Goal: Task Accomplishment & Management: Use online tool/utility

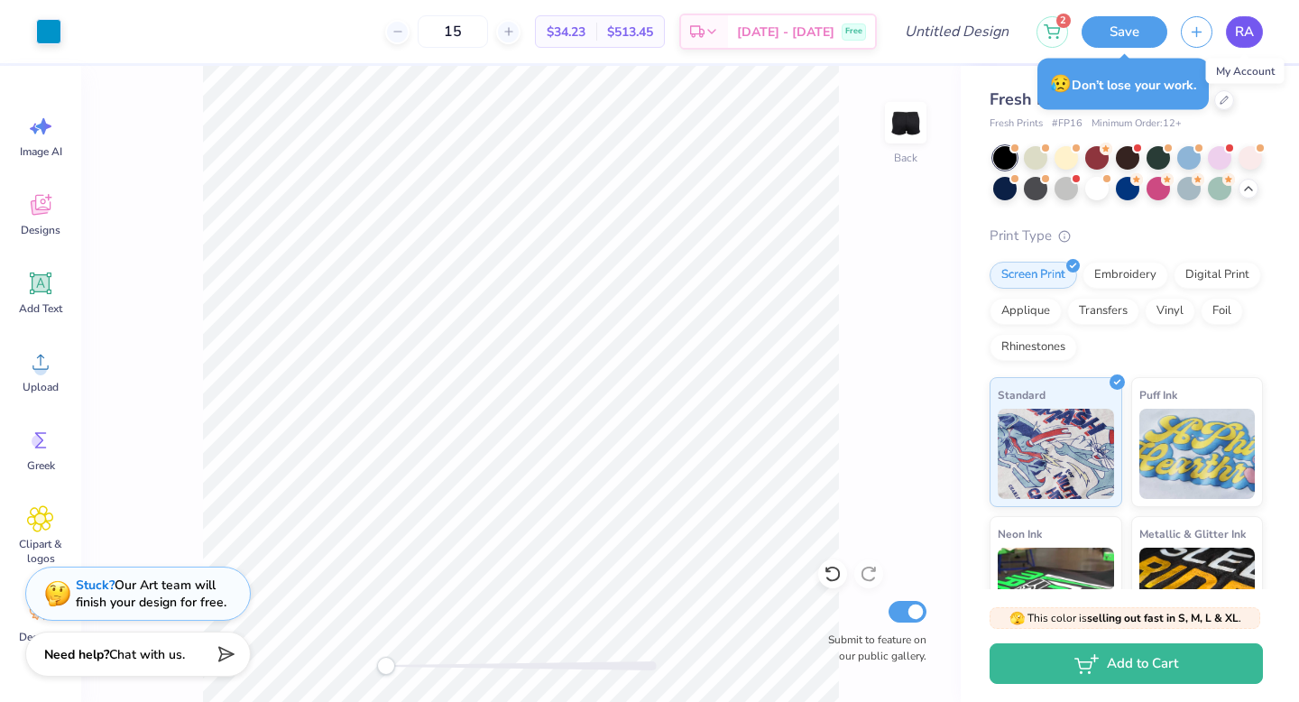
click at [1250, 35] on span "RA" at bounding box center [1244, 32] width 19 height 21
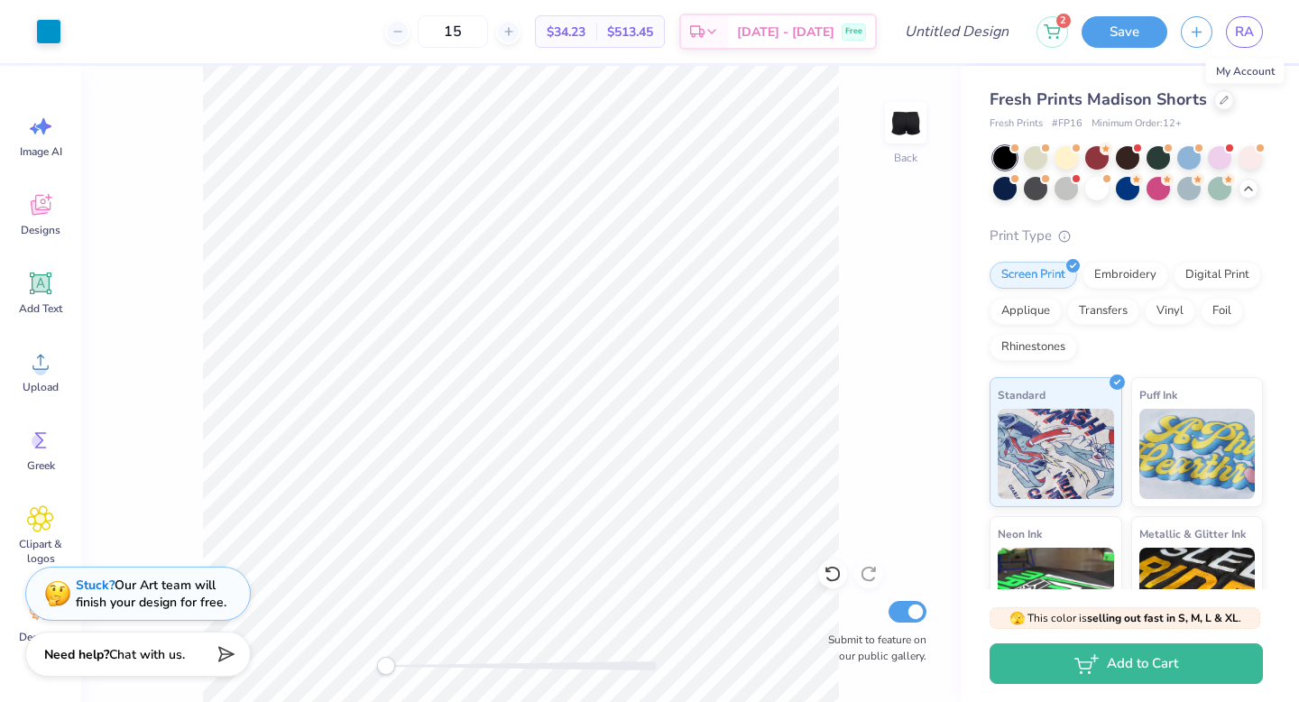
click at [1185, 141] on div "Fresh Prints Madison Shorts Fresh Prints # FP16 Minimum Order: 12 + Print Type …" at bounding box center [1126, 436] width 273 height 697
click at [1187, 153] on div at bounding box center [1188, 155] width 23 height 23
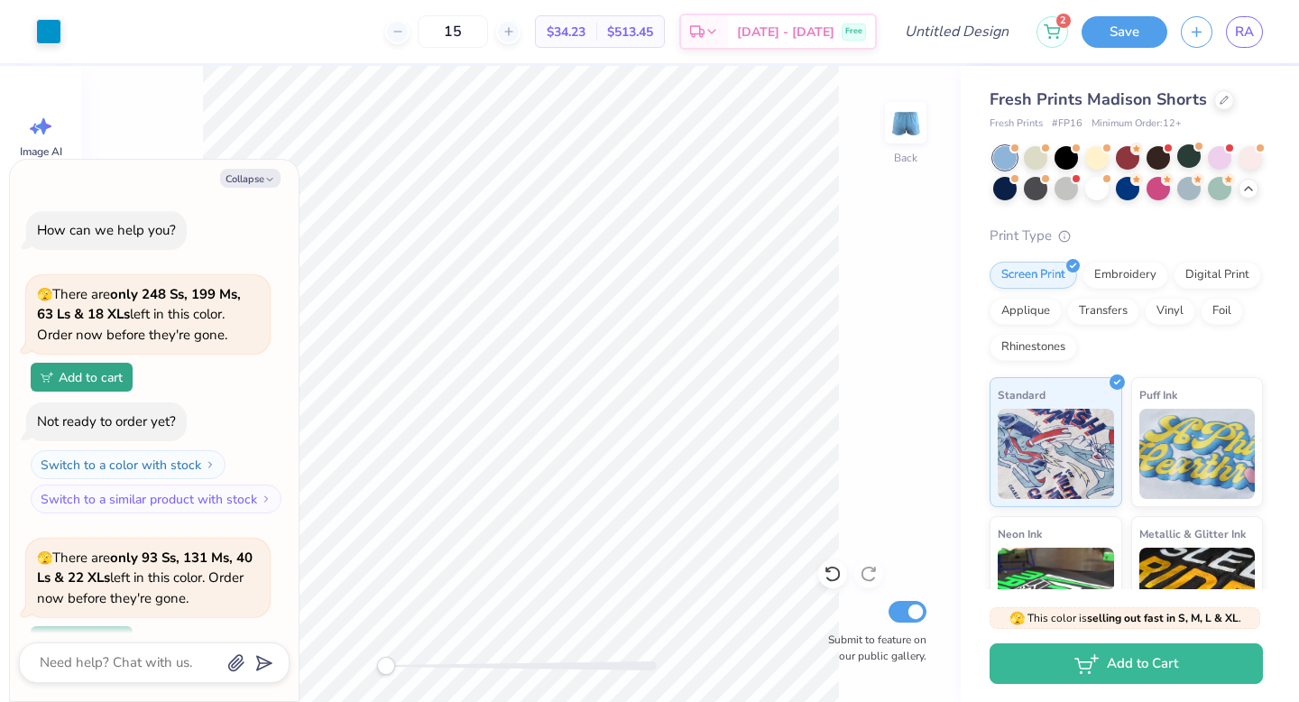
scroll to position [3113, 0]
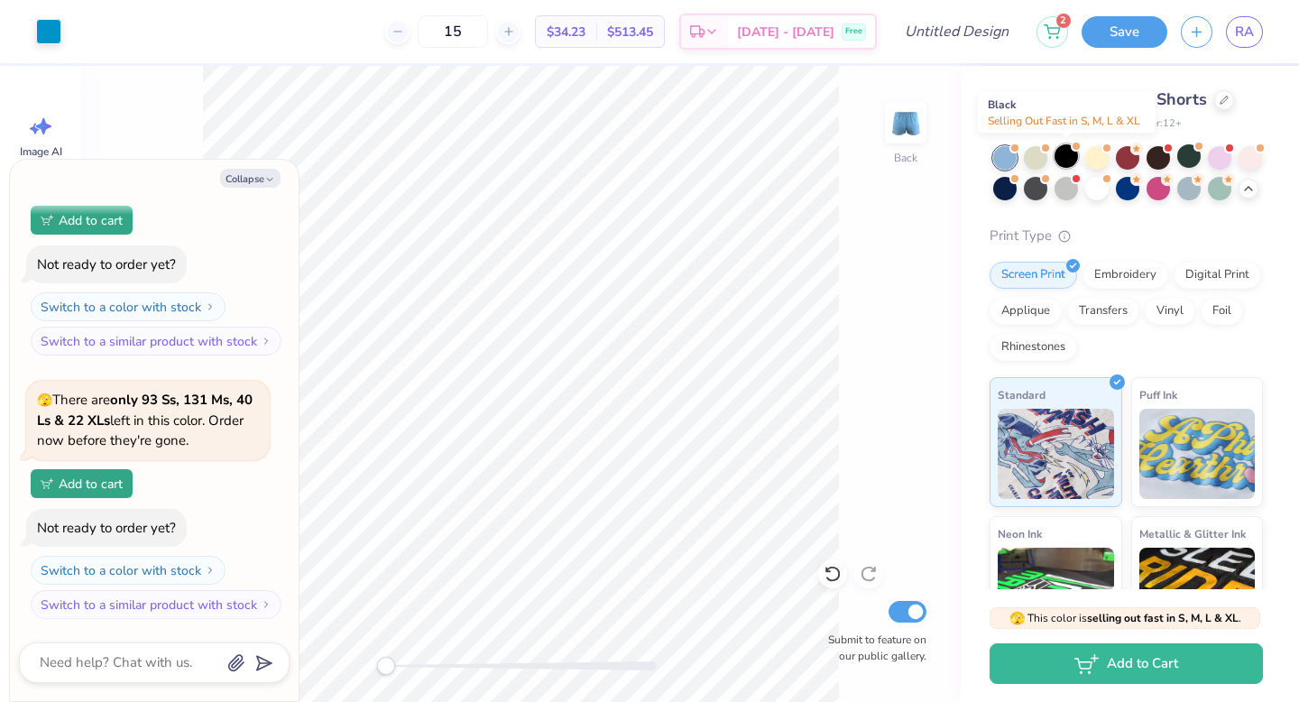
click at [1067, 160] on div at bounding box center [1066, 155] width 23 height 23
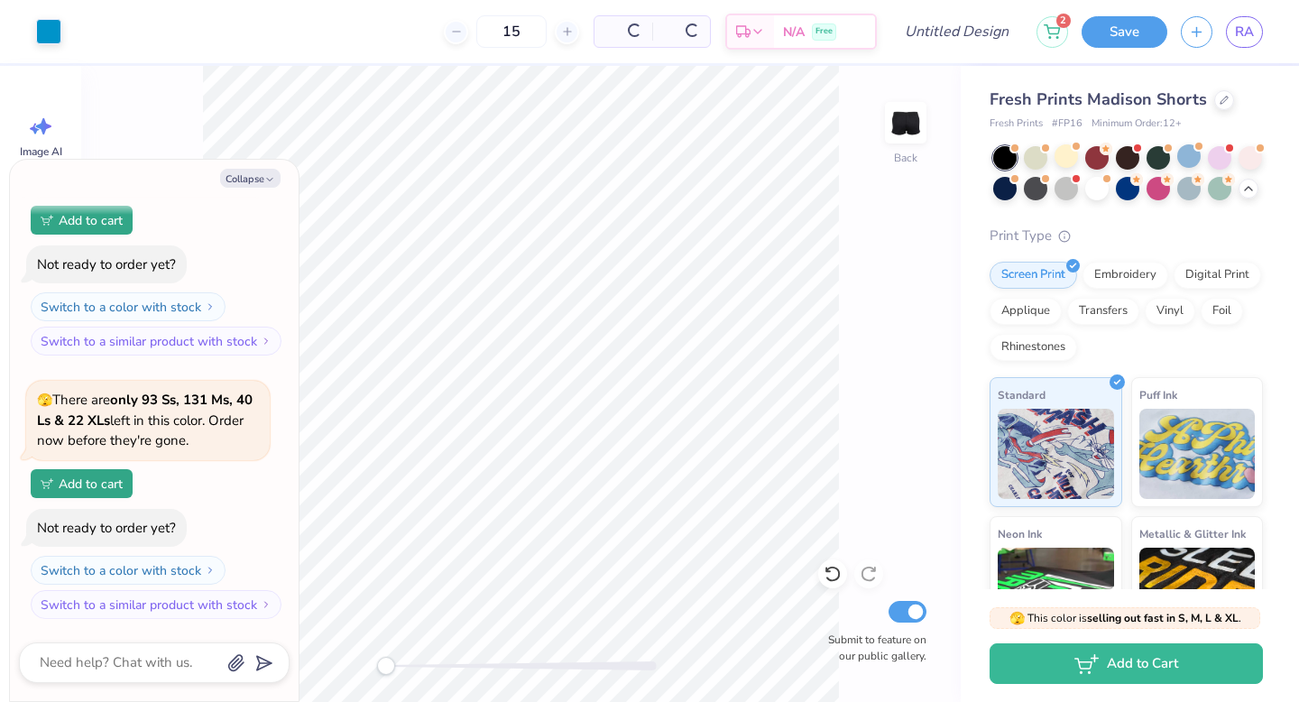
scroll to position [3376, 0]
click at [253, 166] on div "Collapse How can we help you? 🫣 There are only 248 Ss, 199 Ms, 63 Ls & 18 XLs l…" at bounding box center [154, 430] width 289 height 541
click at [257, 183] on button "Collapse" at bounding box center [250, 178] width 60 height 19
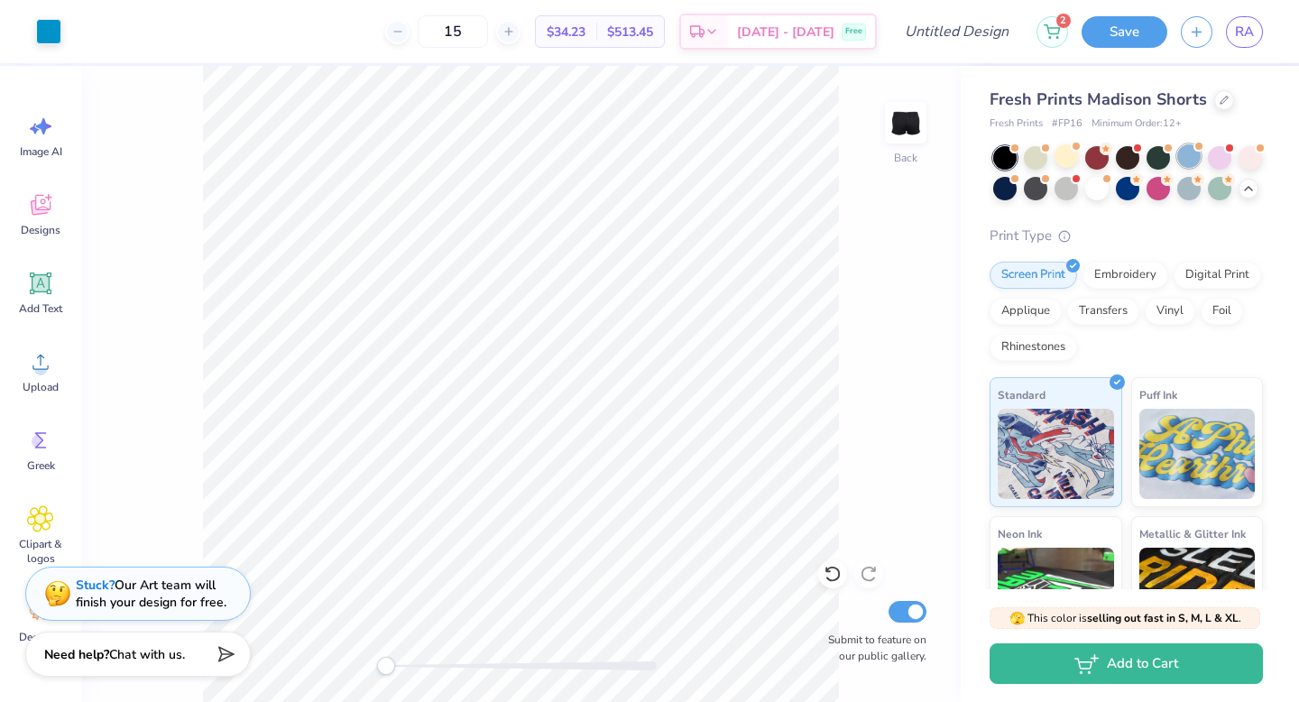
click at [1181, 157] on div at bounding box center [1188, 155] width 23 height 23
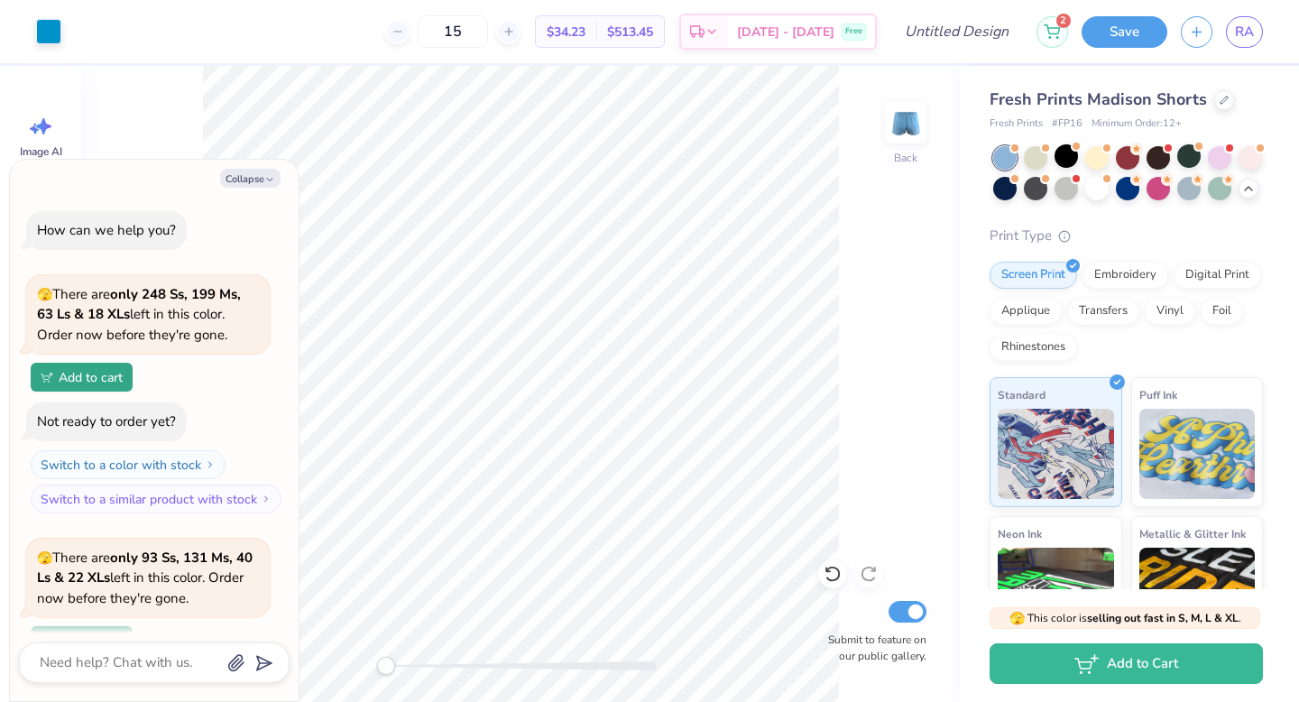
scroll to position [3640, 0]
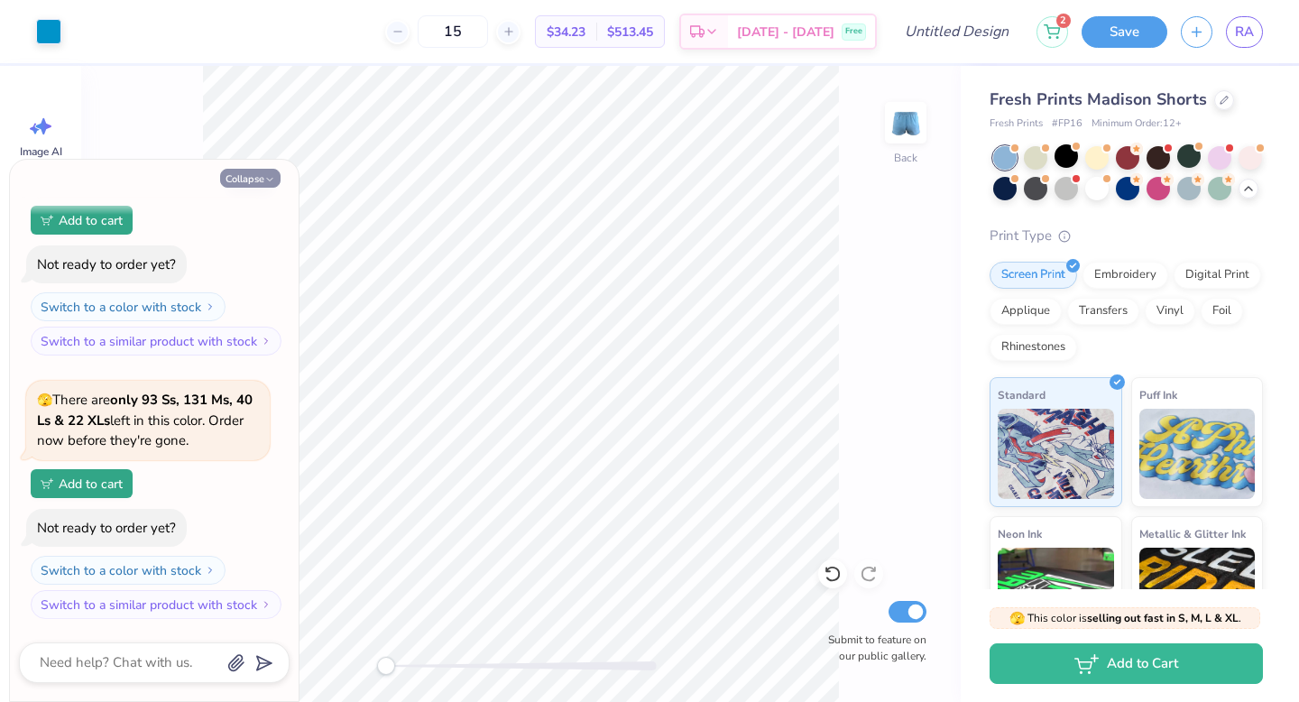
click at [239, 183] on button "Collapse" at bounding box center [250, 178] width 60 height 19
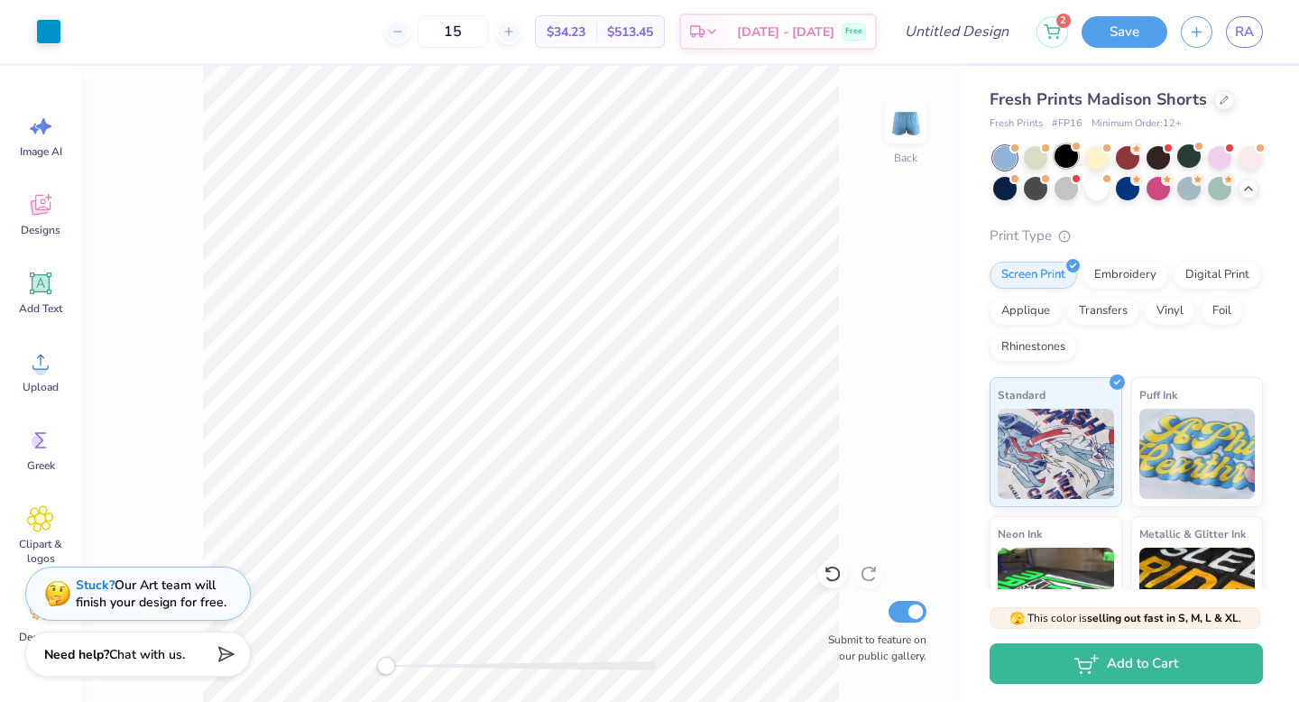
click at [1073, 153] on div at bounding box center [1066, 155] width 23 height 23
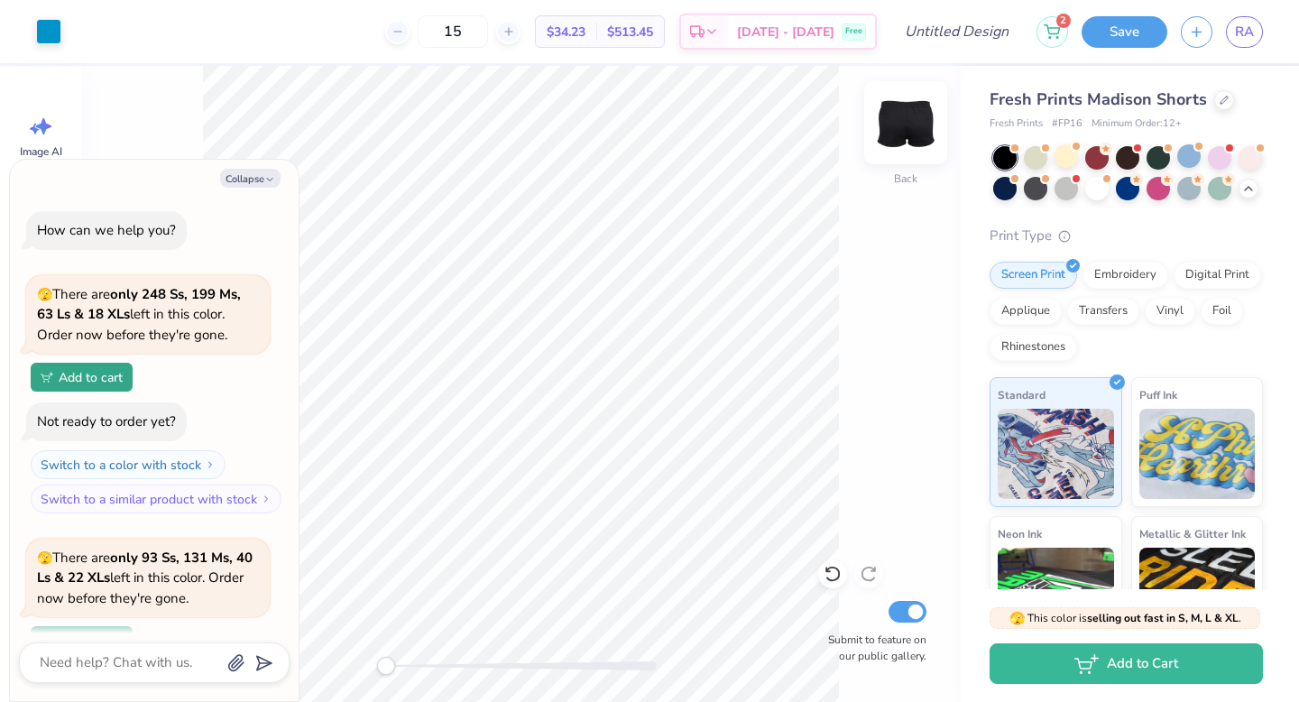
scroll to position [3903, 0]
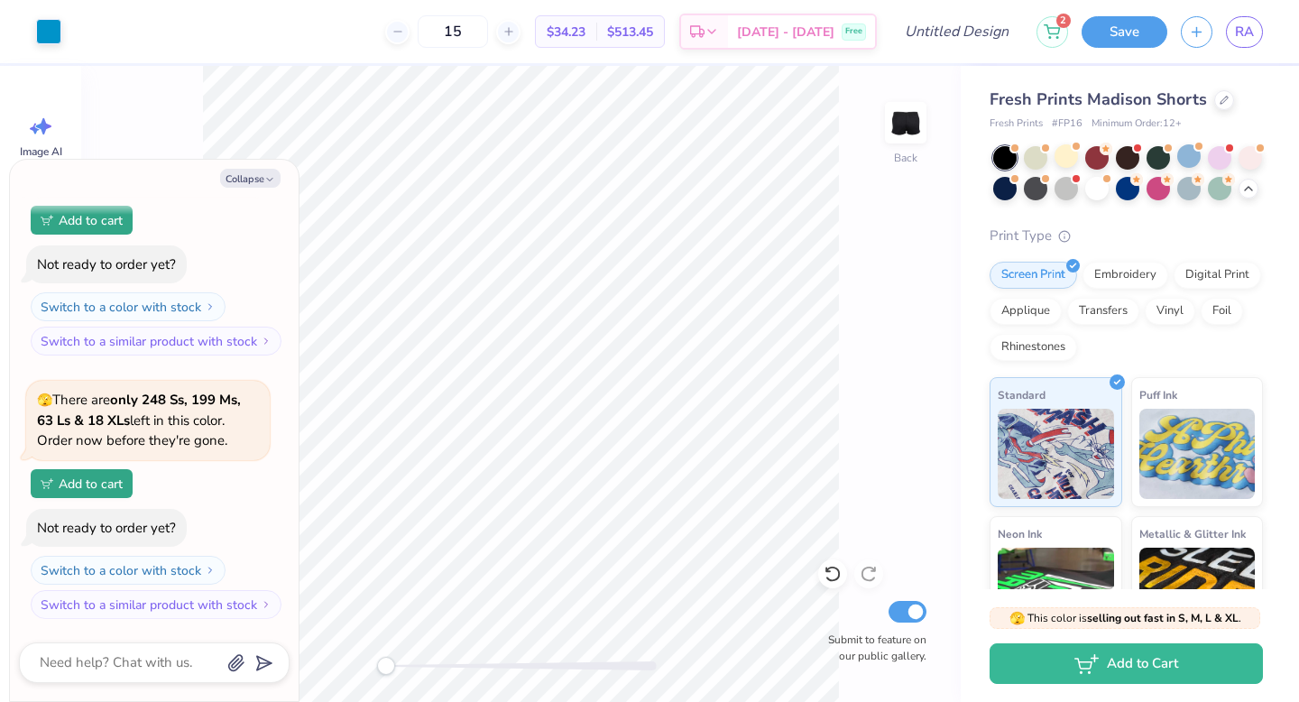
type textarea "x"
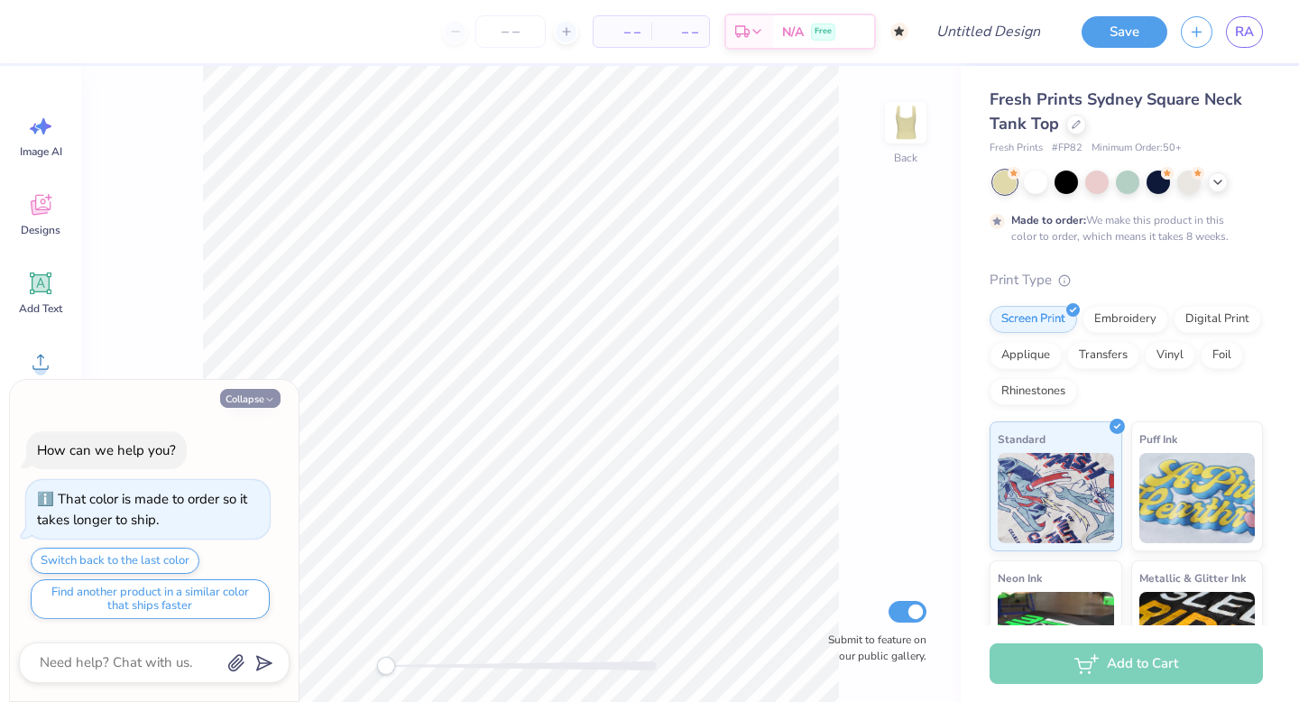
click at [265, 398] on icon "button" at bounding box center [269, 399] width 11 height 11
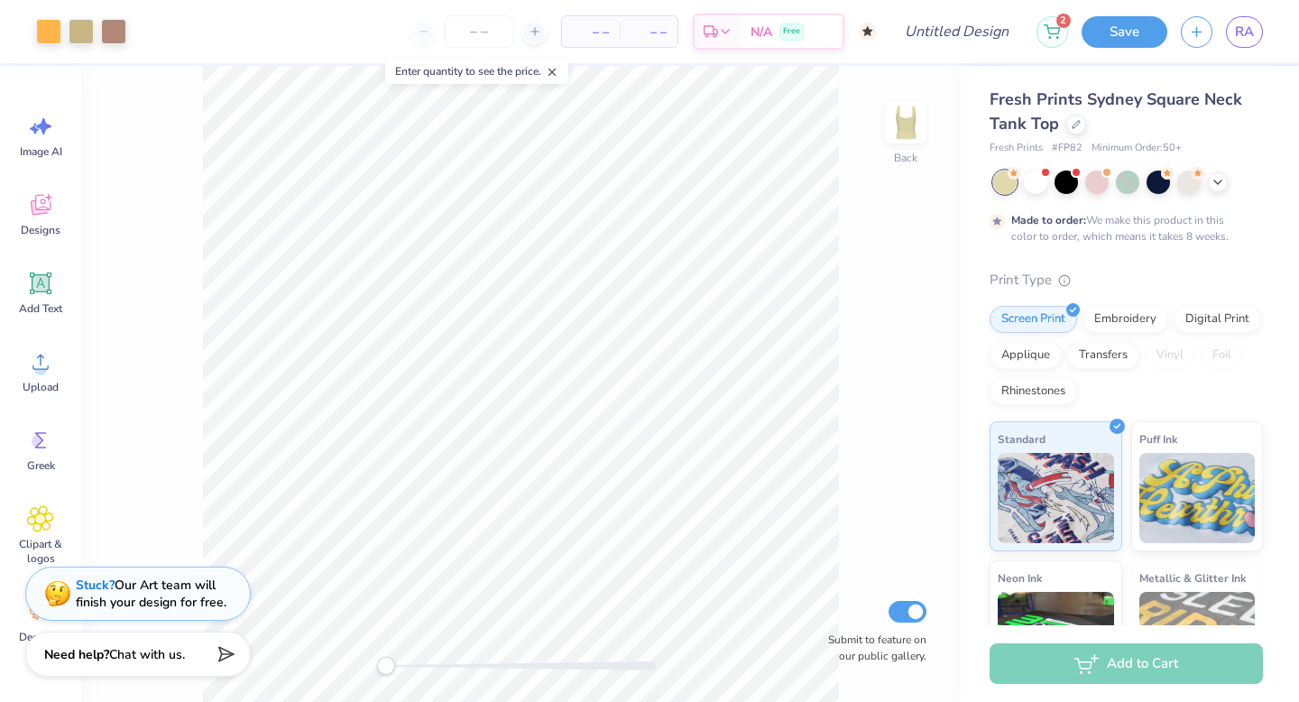
click at [557, 75] on icon at bounding box center [552, 72] width 13 height 13
click at [1075, 125] on icon at bounding box center [1076, 122] width 9 height 9
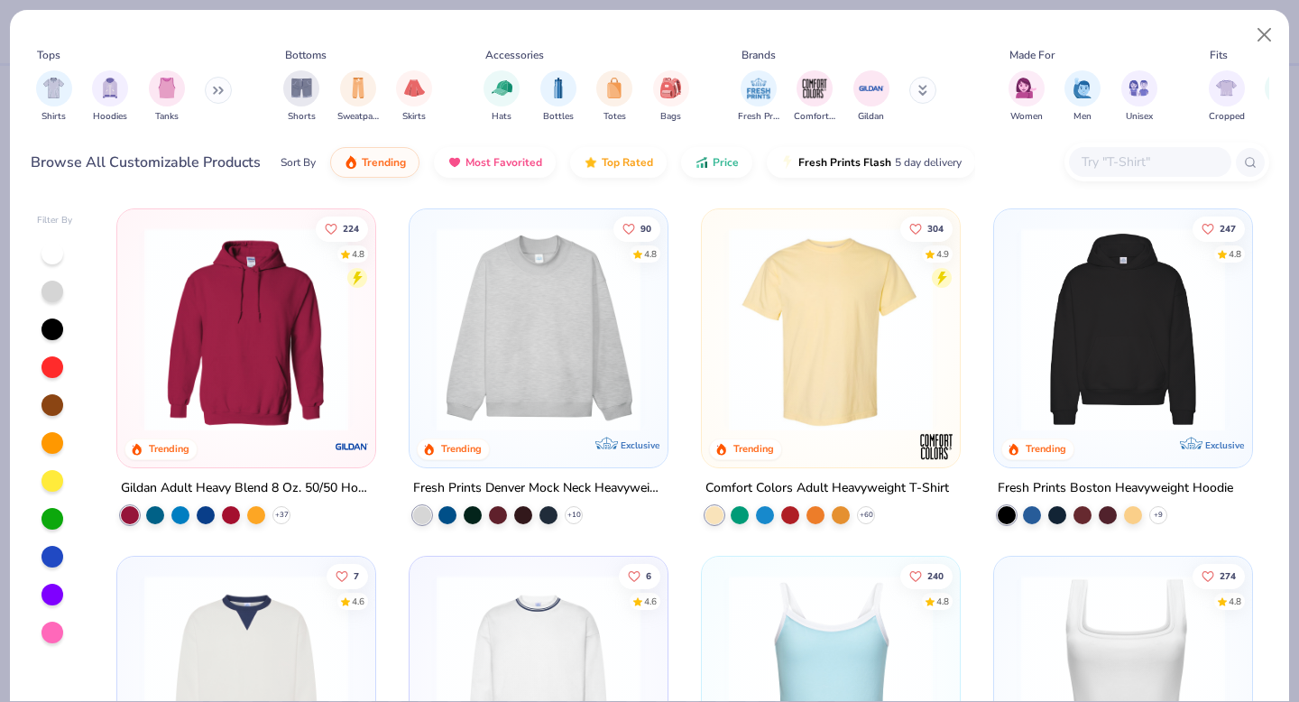
click at [271, 328] on img at bounding box center [246, 329] width 222 height 204
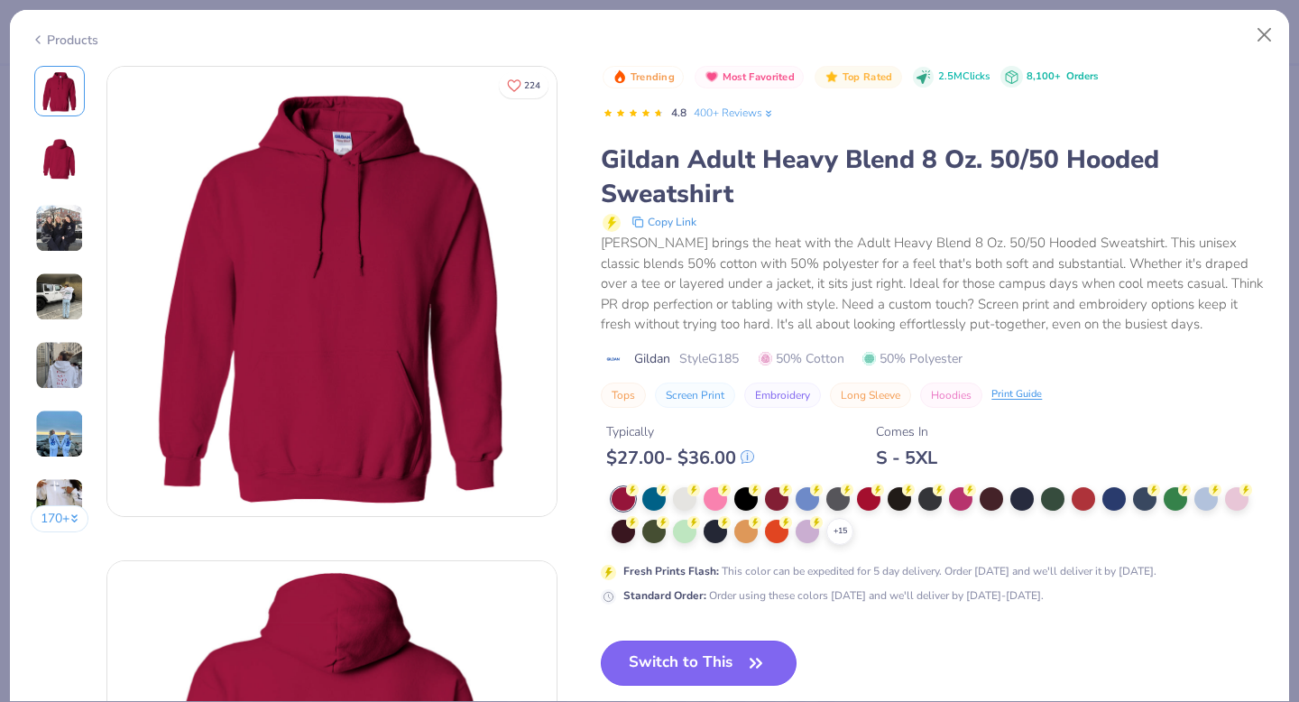
click at [694, 644] on button "Switch to This" at bounding box center [699, 663] width 196 height 45
click at [679, 665] on button "Switch to This" at bounding box center [699, 663] width 196 height 45
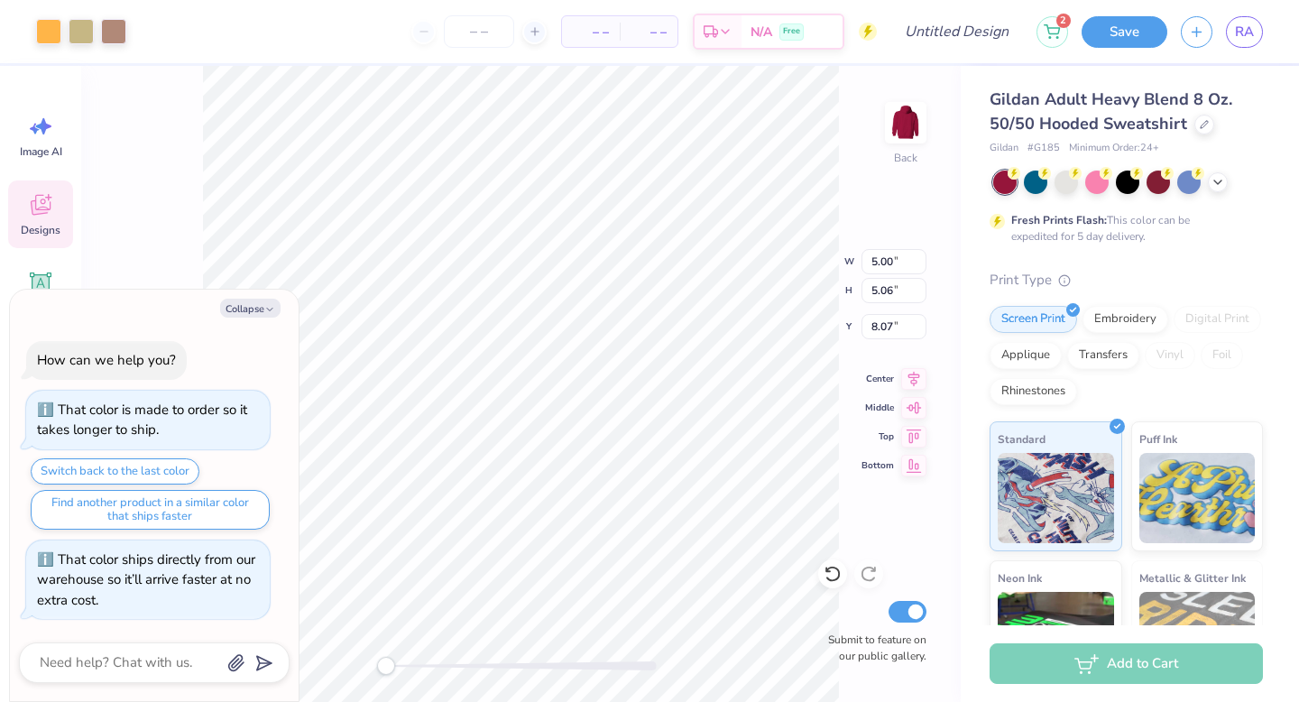
type textarea "x"
type input "9.78"
type input "9.89"
type input "2.19"
click at [265, 310] on icon "button" at bounding box center [269, 309] width 11 height 11
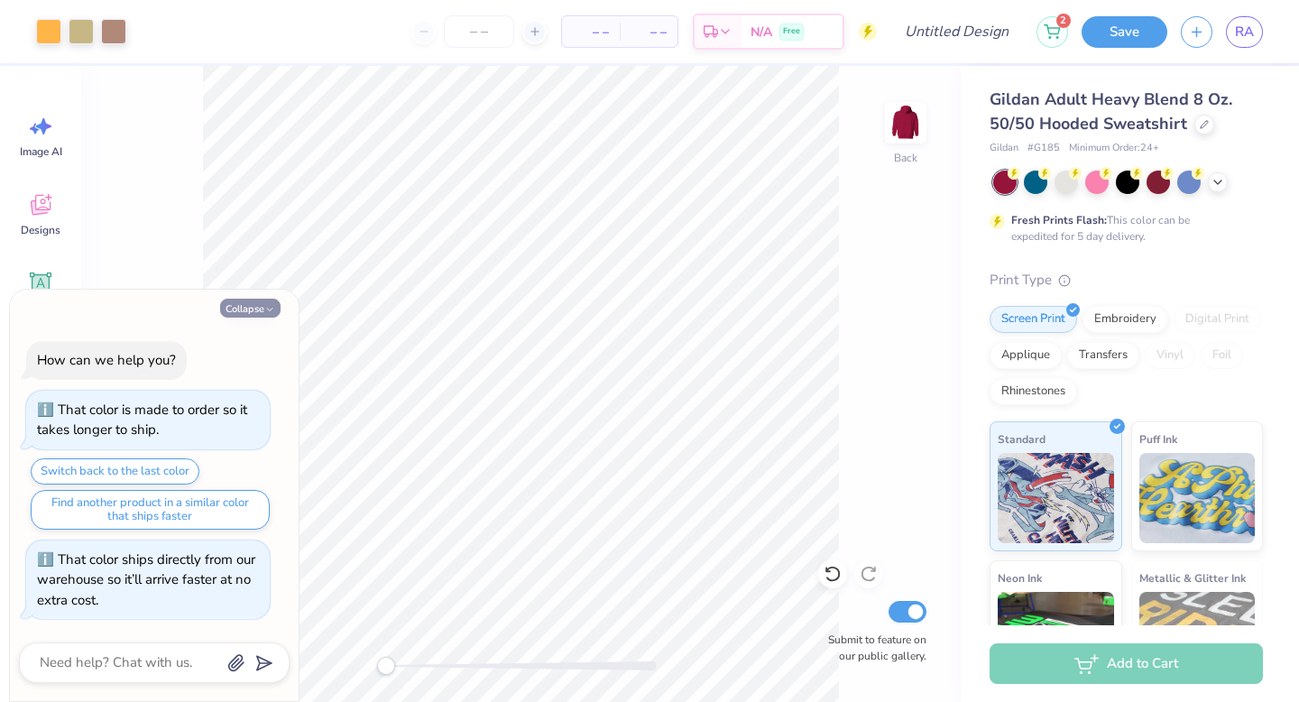
type textarea "x"
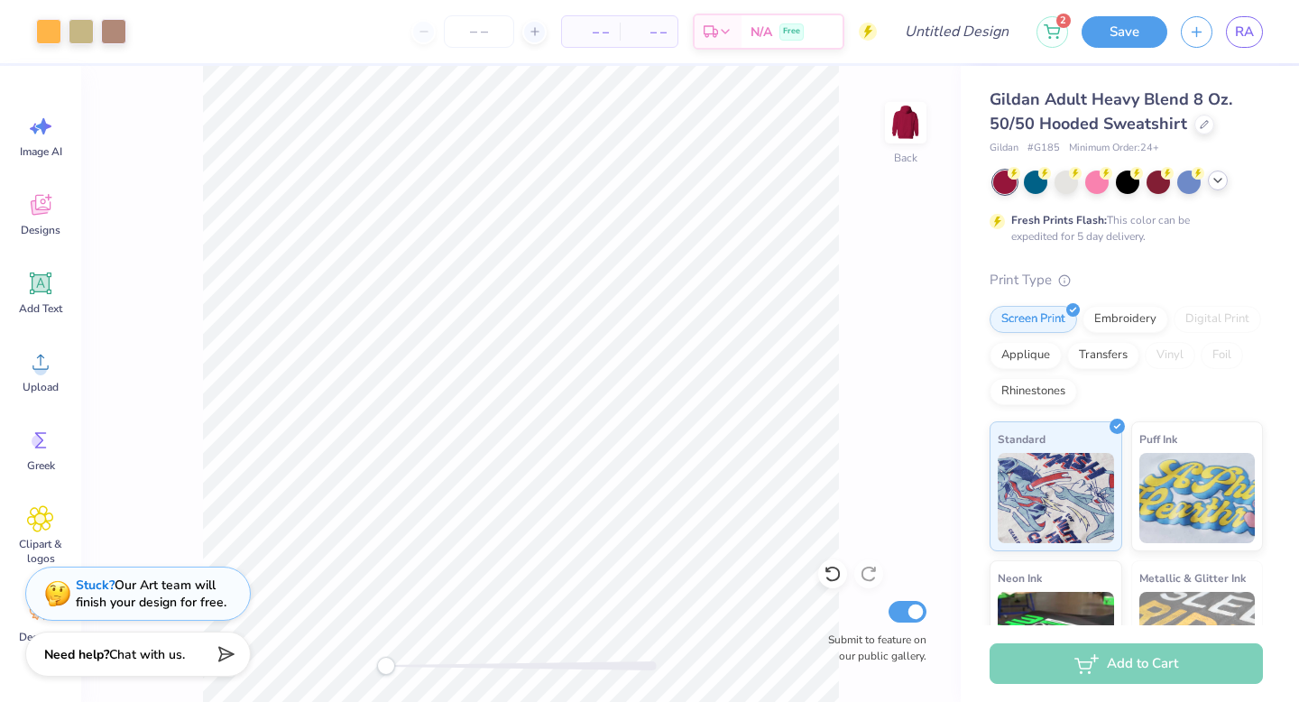
click at [1214, 189] on div at bounding box center [1218, 181] width 20 height 20
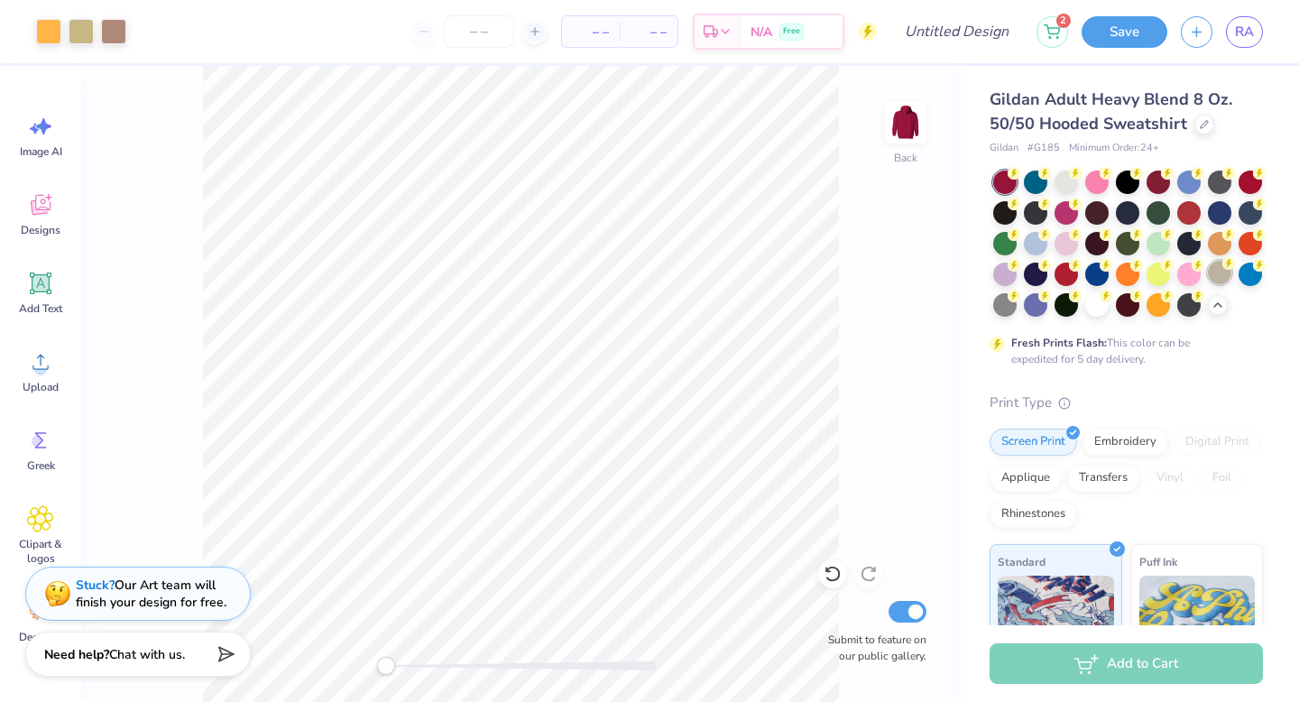
click at [1208, 284] on div at bounding box center [1219, 272] width 23 height 23
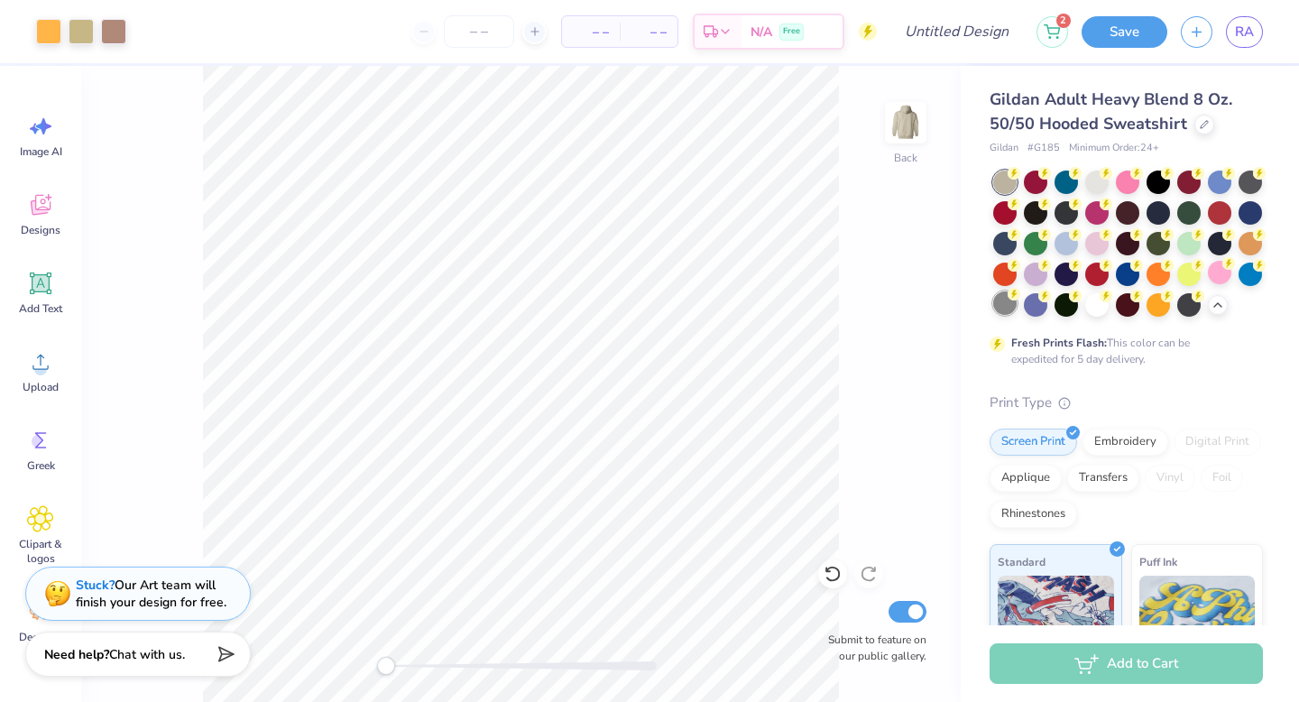
click at [1017, 304] on div at bounding box center [1004, 302] width 23 height 23
click at [1239, 192] on div at bounding box center [1250, 180] width 23 height 23
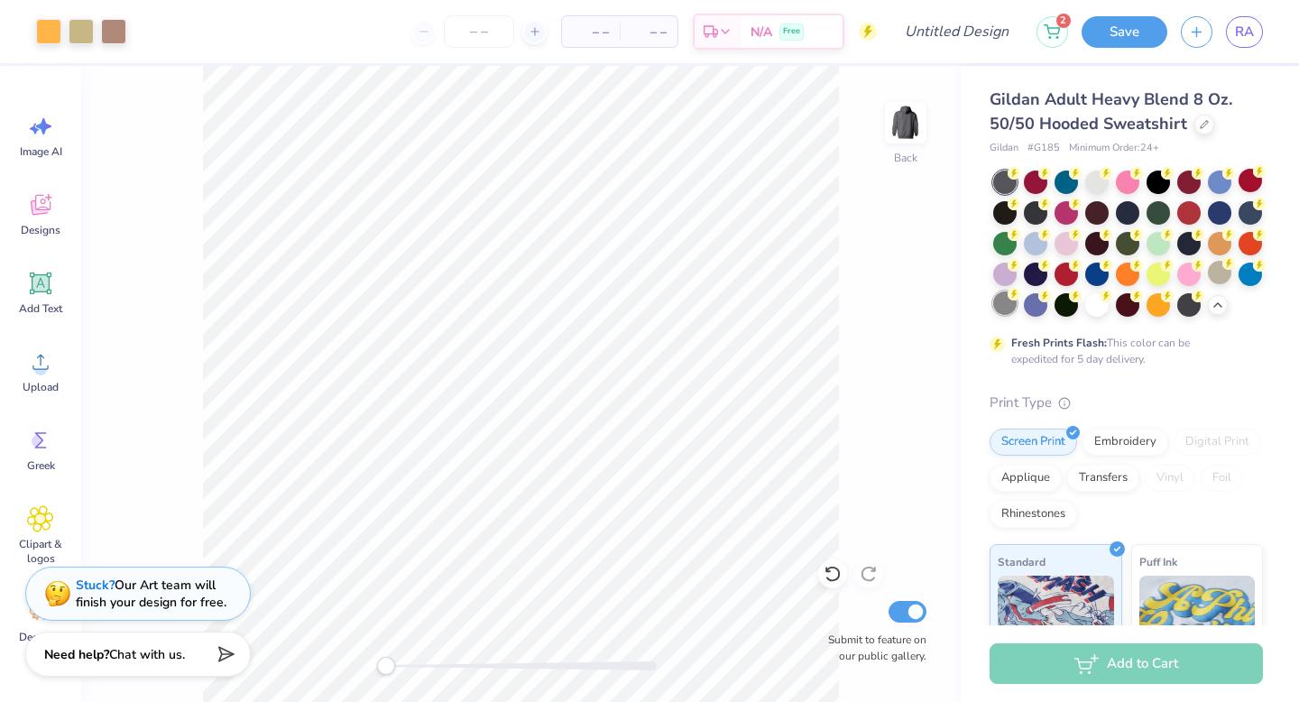
click at [1017, 293] on div at bounding box center [1004, 302] width 23 height 23
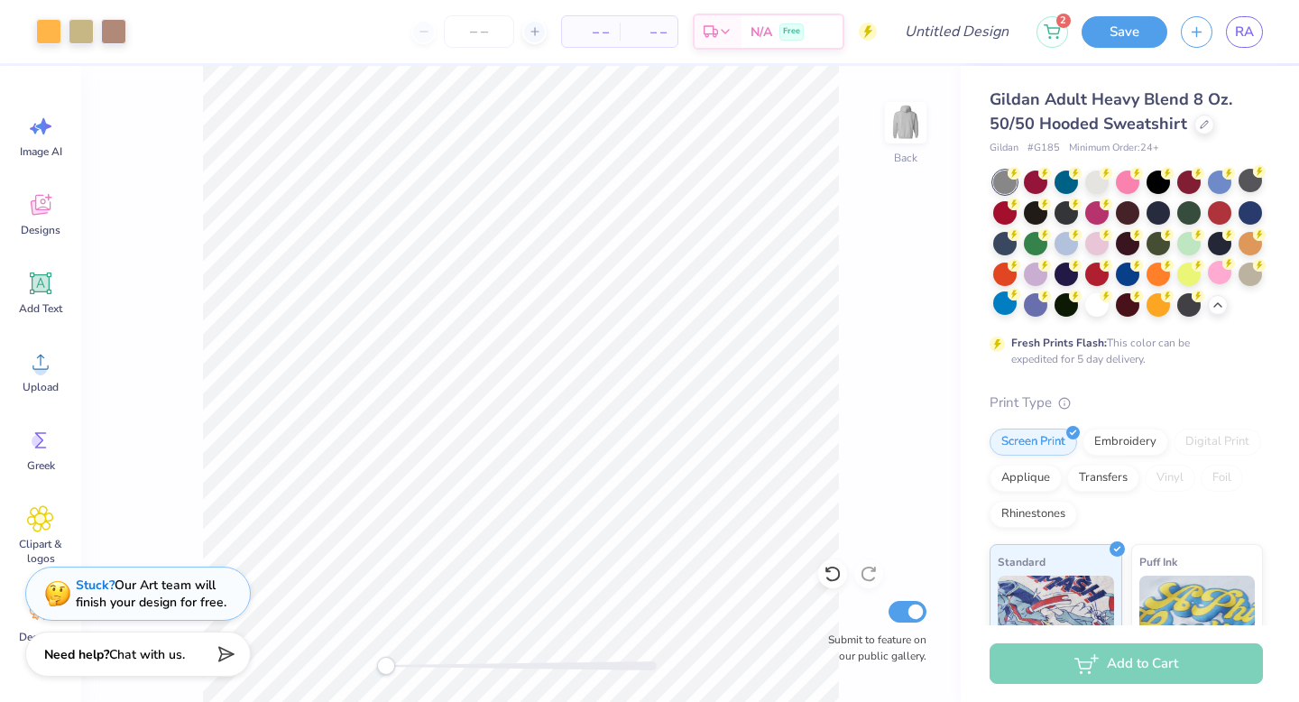
click at [1213, 125] on div "Gildan Adult Heavy Blend 8 Oz. 50/50 Hooded Sweatshirt" at bounding box center [1126, 112] width 273 height 49
click at [1211, 125] on div at bounding box center [1205, 123] width 20 height 20
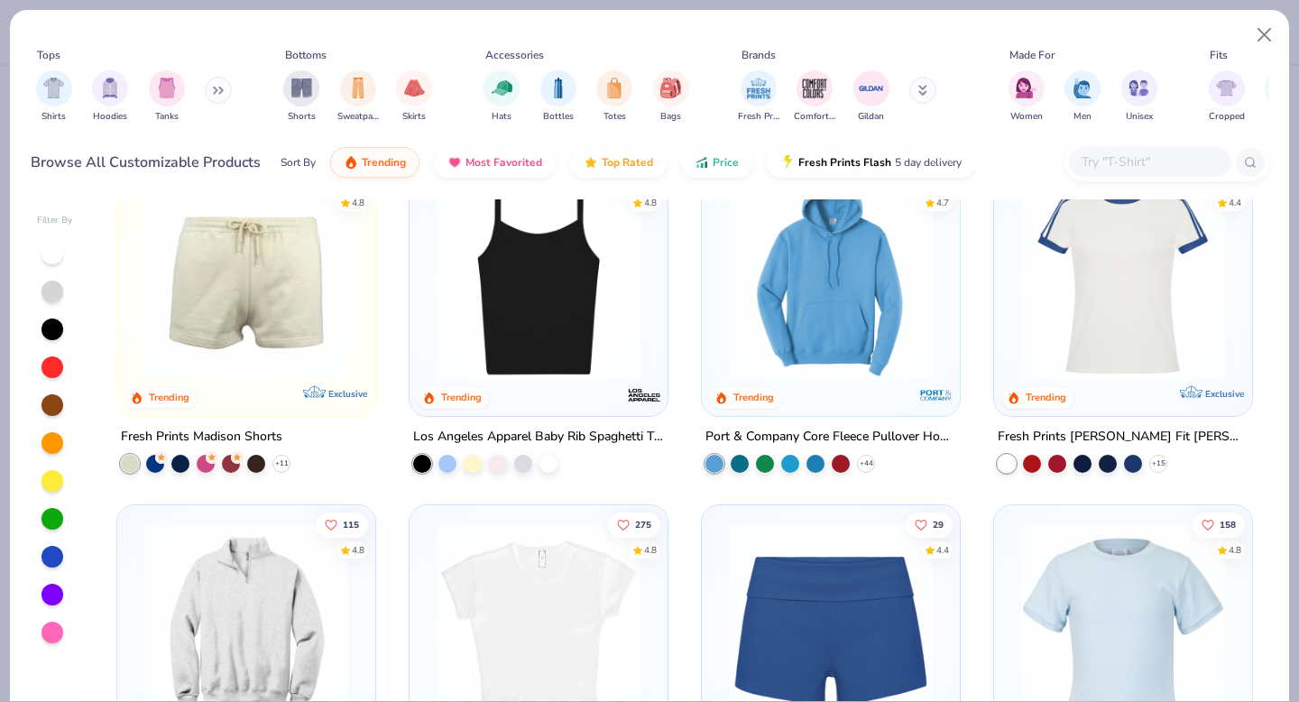
scroll to position [1441, 0]
click at [1270, 26] on button "Close" at bounding box center [1265, 35] width 34 height 34
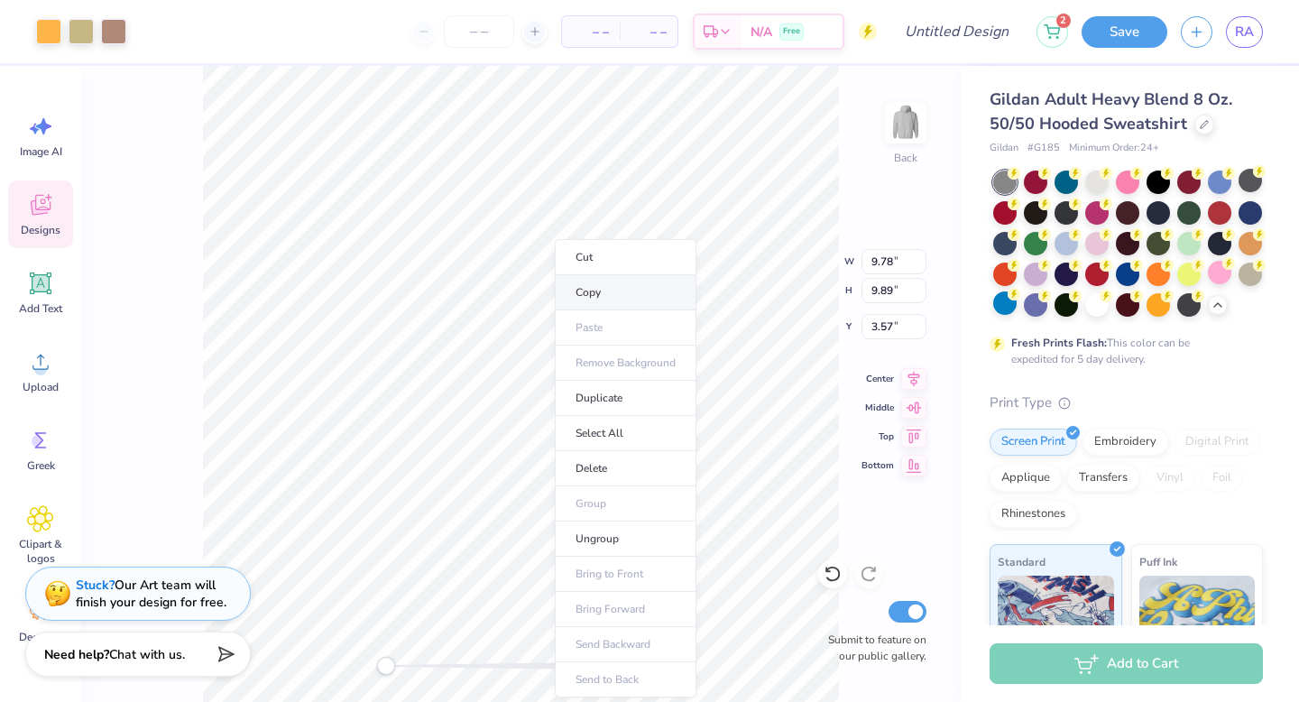
click at [618, 287] on li "Copy" at bounding box center [626, 292] width 142 height 35
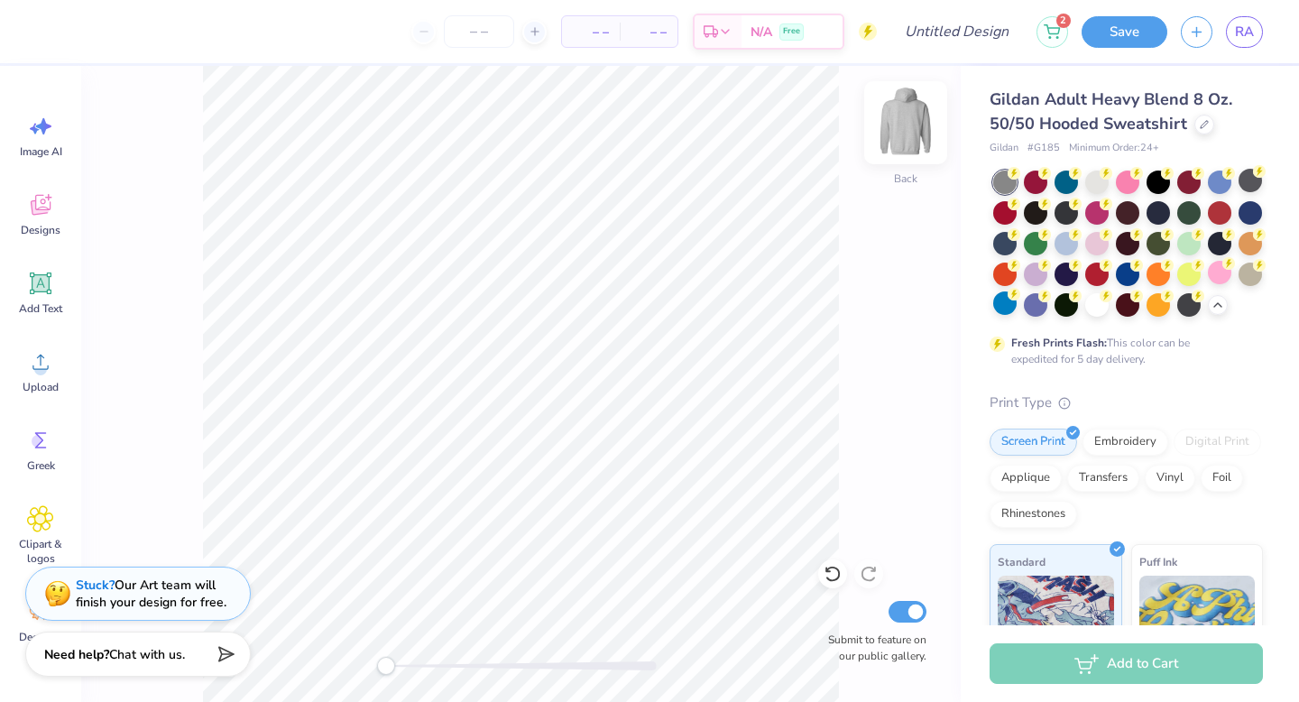
click at [909, 119] on img at bounding box center [906, 123] width 72 height 72
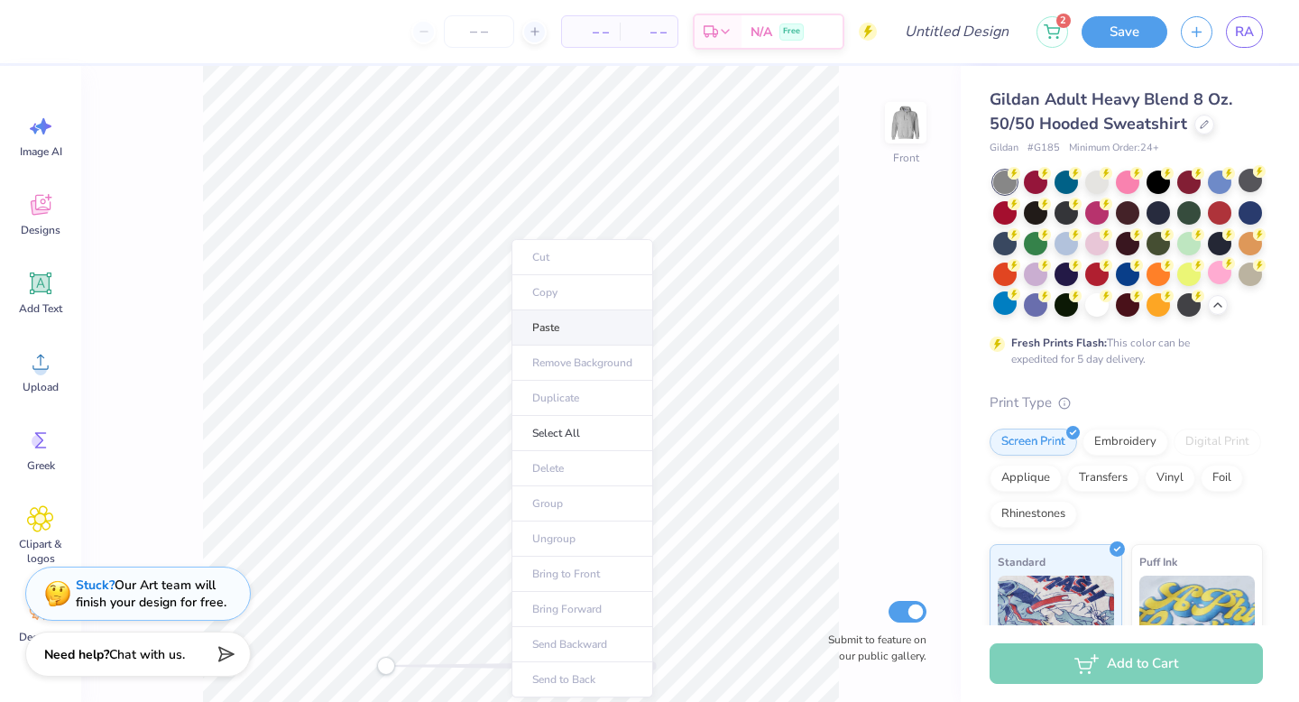
click at [559, 315] on li "Paste" at bounding box center [583, 327] width 142 height 35
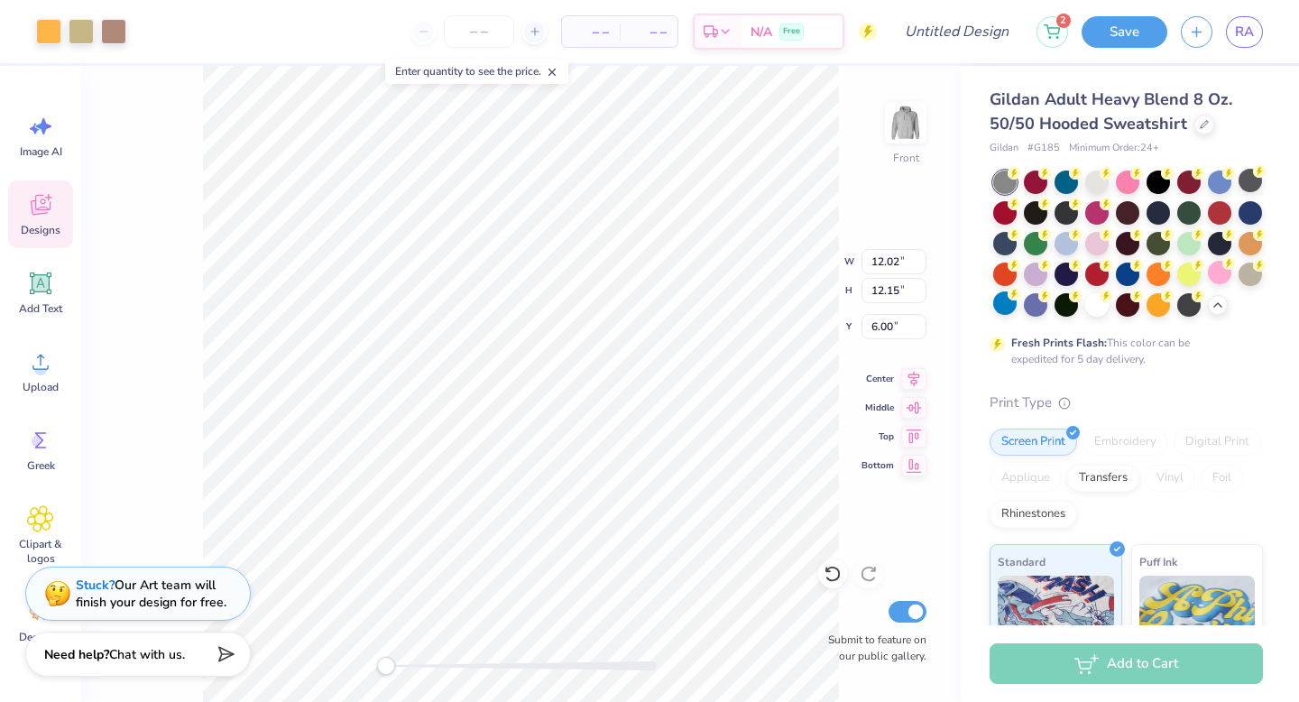
type input "12.02"
type input "12.15"
type input "6.00"
click at [49, 27] on div at bounding box center [48, 29] width 25 height 25
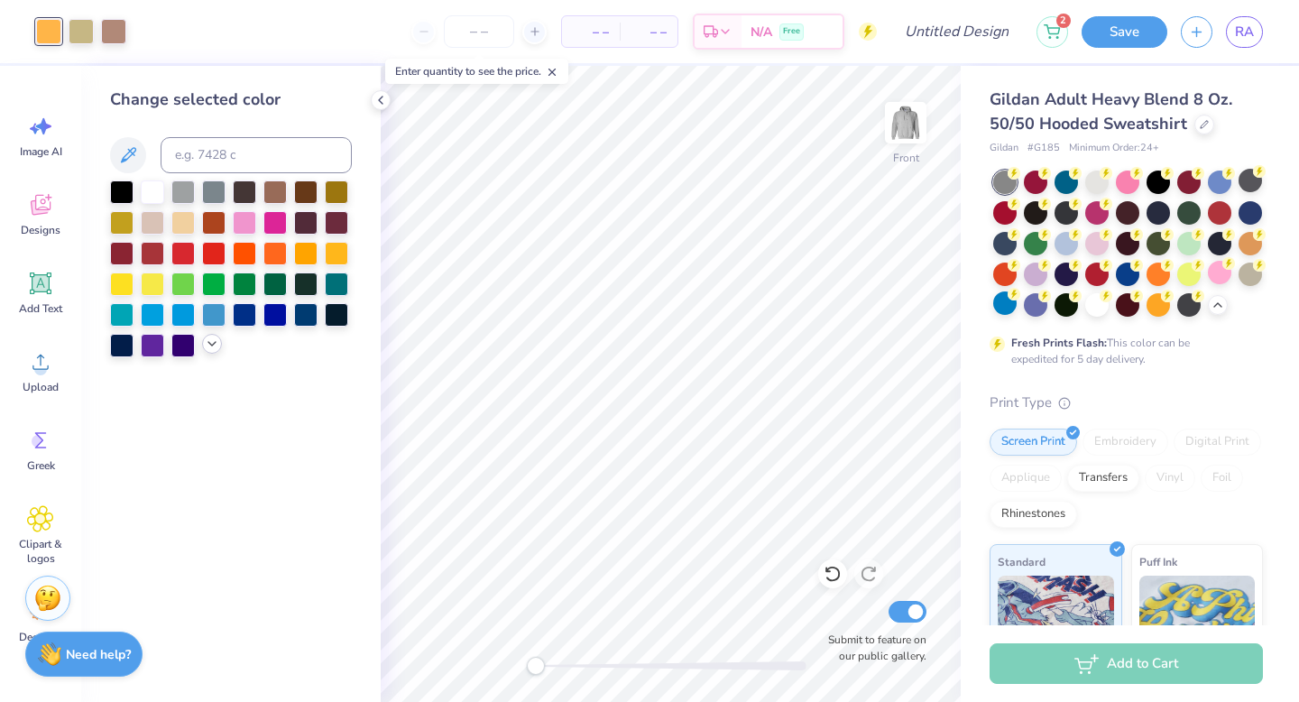
click at [212, 346] on polyline at bounding box center [211, 344] width 7 height 4
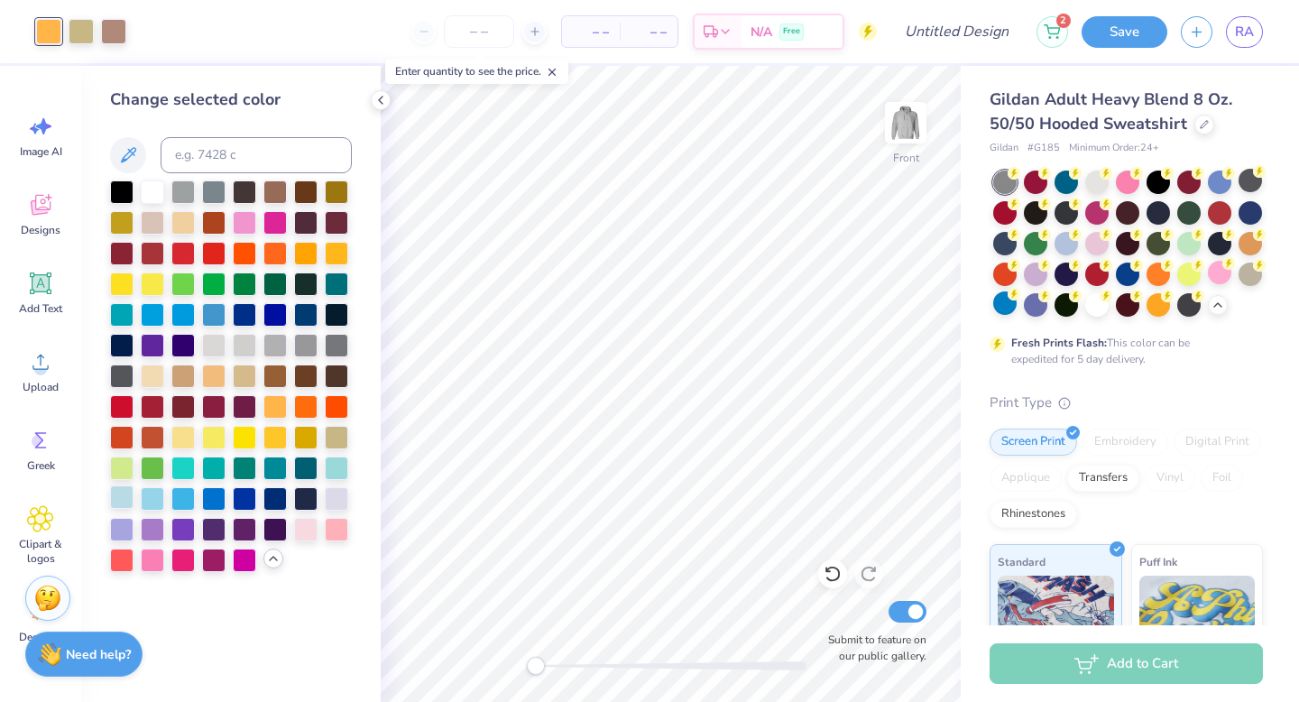
click at [121, 502] on div at bounding box center [121, 496] width 23 height 23
click at [71, 32] on div at bounding box center [81, 29] width 25 height 25
click at [121, 503] on div at bounding box center [121, 496] width 23 height 23
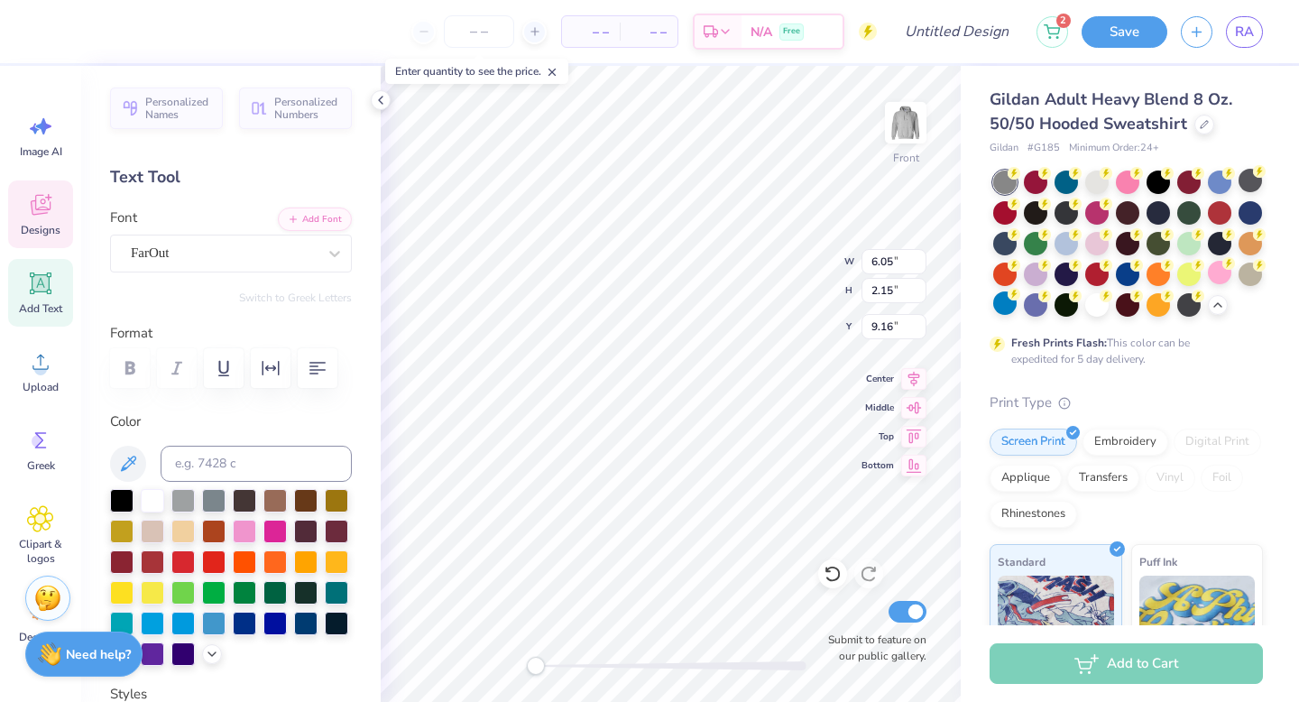
scroll to position [14, 2]
type textarea "Rusk"
type input "5.49"
type input "2.21"
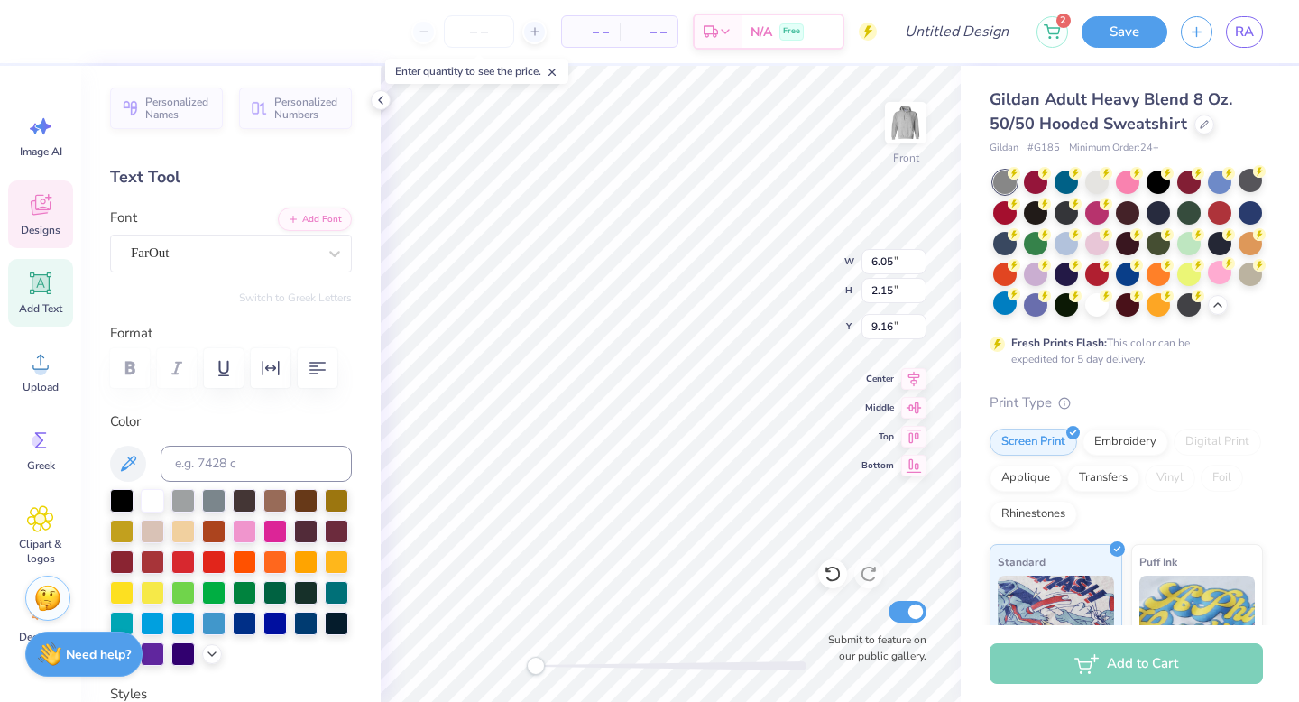
type input "11.31"
type textarea "."
type textarea "est."
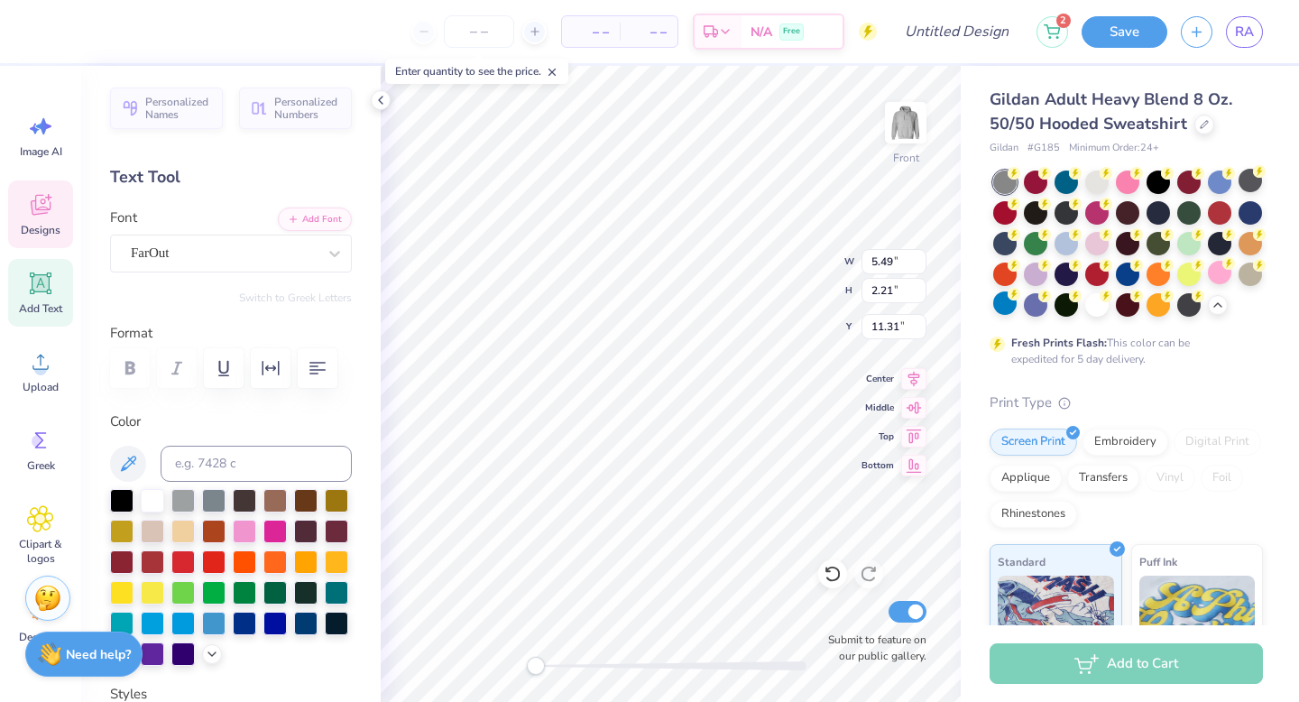
type input "5.53"
type input "1.94"
type input "13.62"
type textarea "1977"
click at [130, 475] on button at bounding box center [128, 464] width 36 height 36
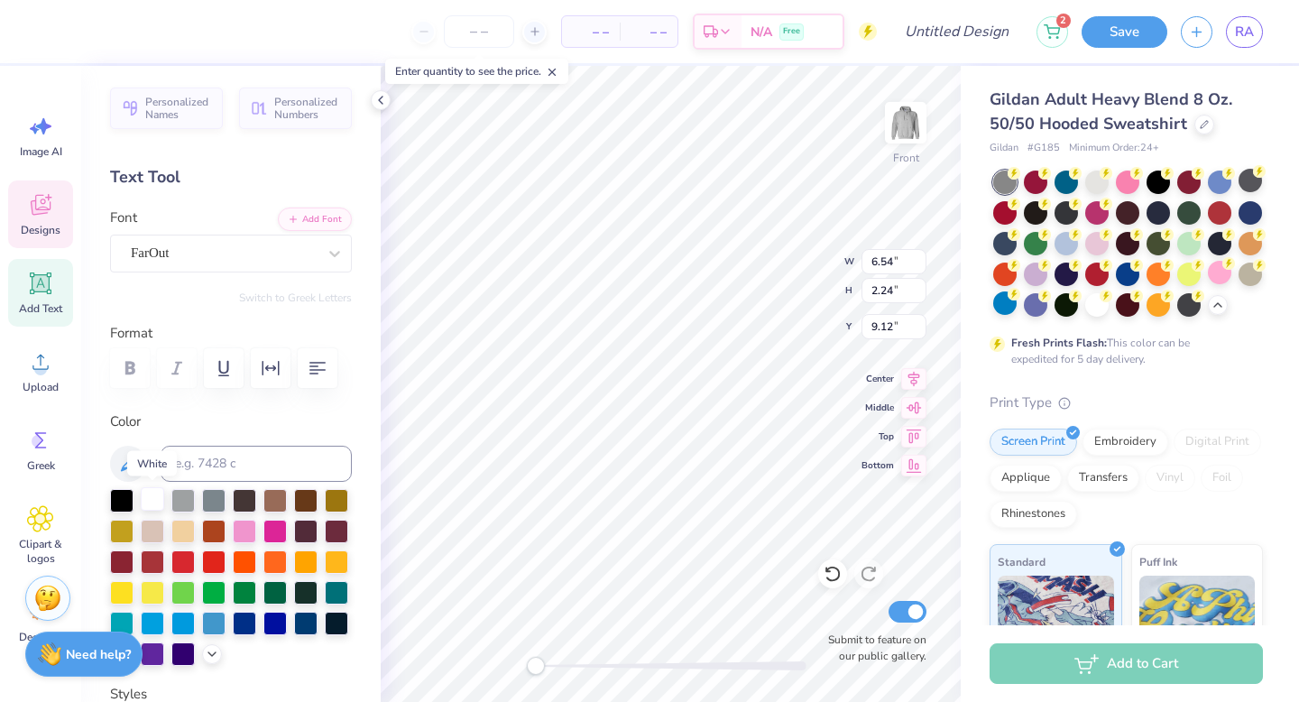
click at [153, 504] on div at bounding box center [152, 498] width 23 height 23
click at [123, 477] on button at bounding box center [128, 464] width 36 height 36
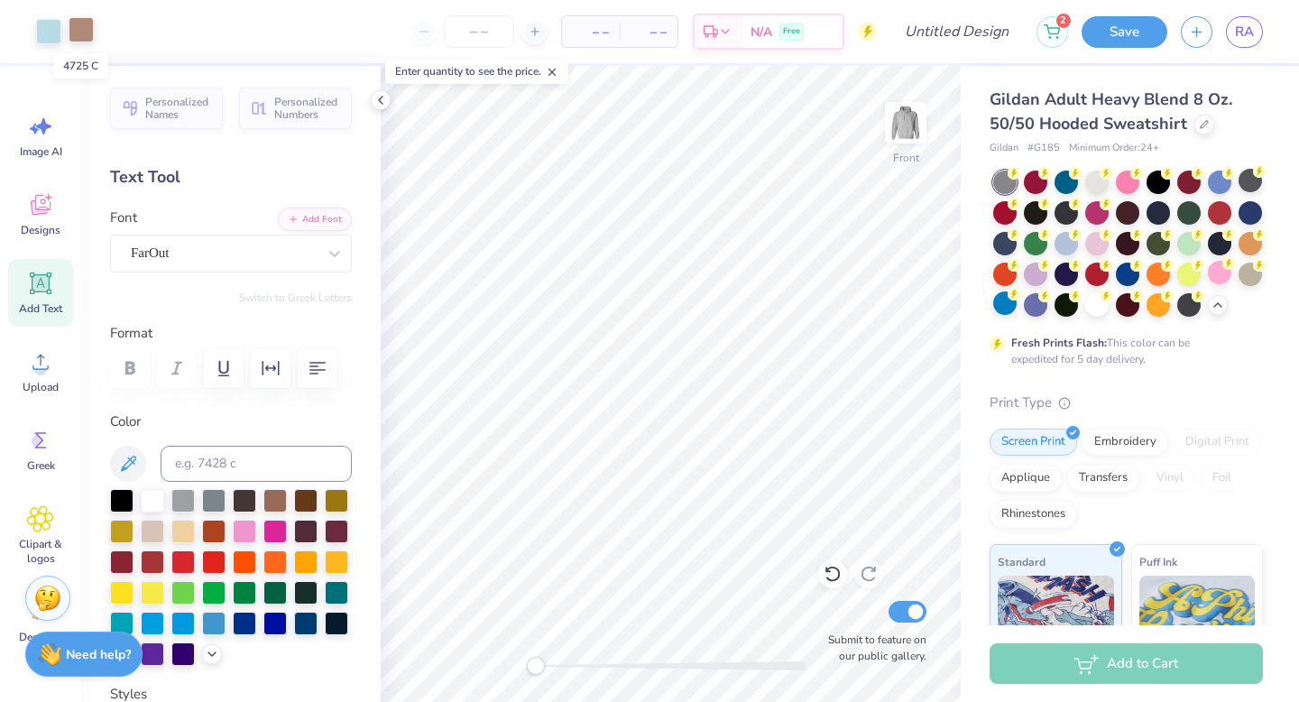
click at [89, 35] on div at bounding box center [81, 29] width 25 height 25
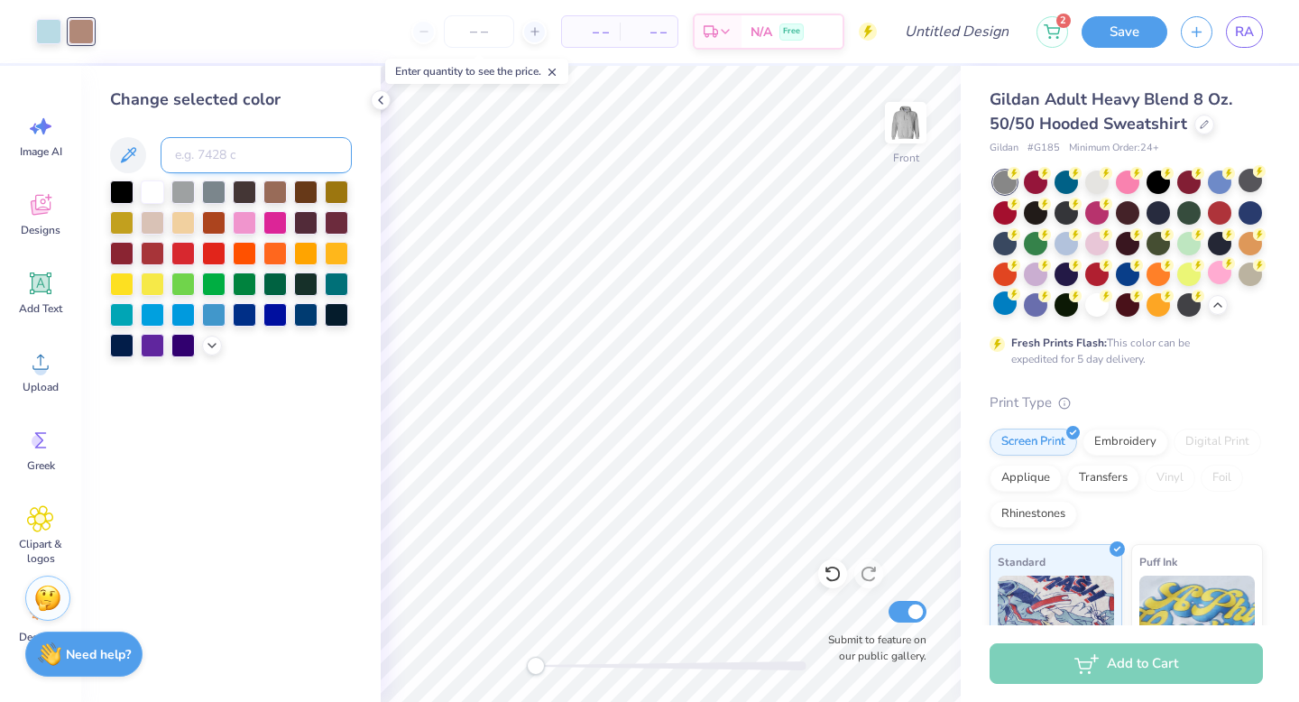
click at [205, 151] on input at bounding box center [256, 155] width 191 height 36
type input "7557"
type input "7457"
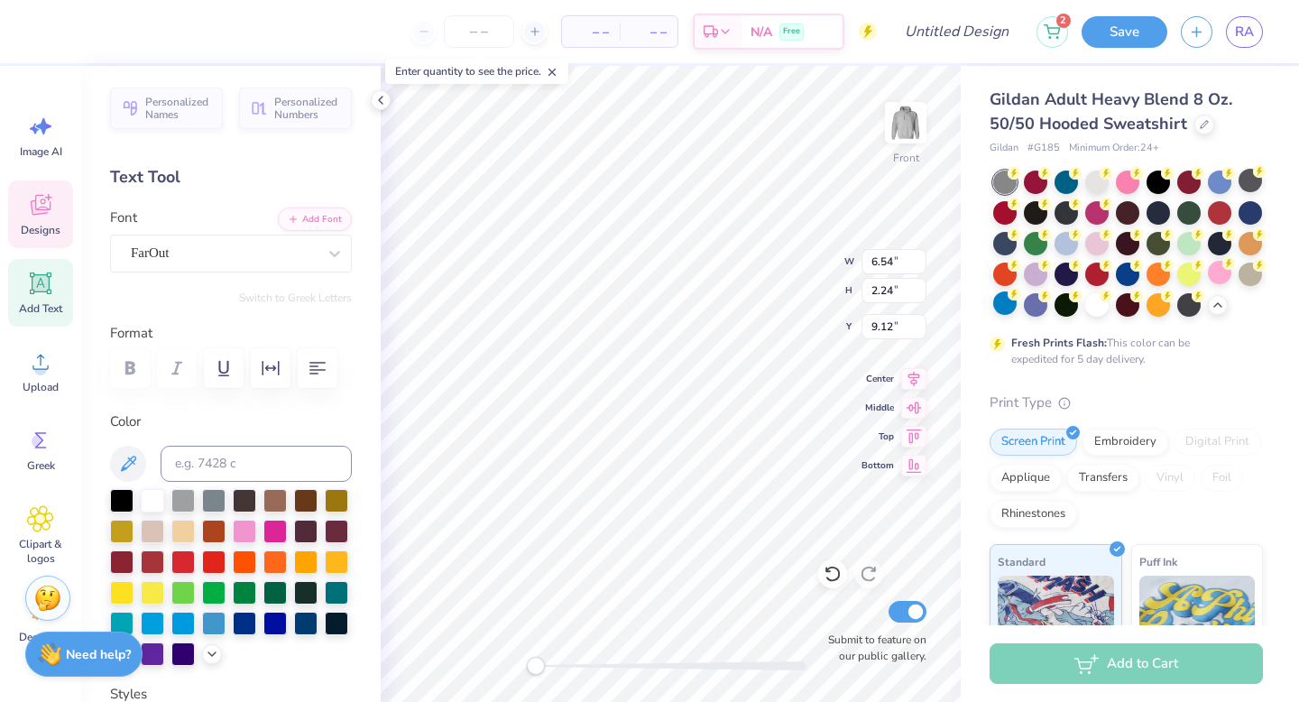
type input "4.37"
type input "5.91"
type input "5.80"
type input "9.14"
type input "3.81"
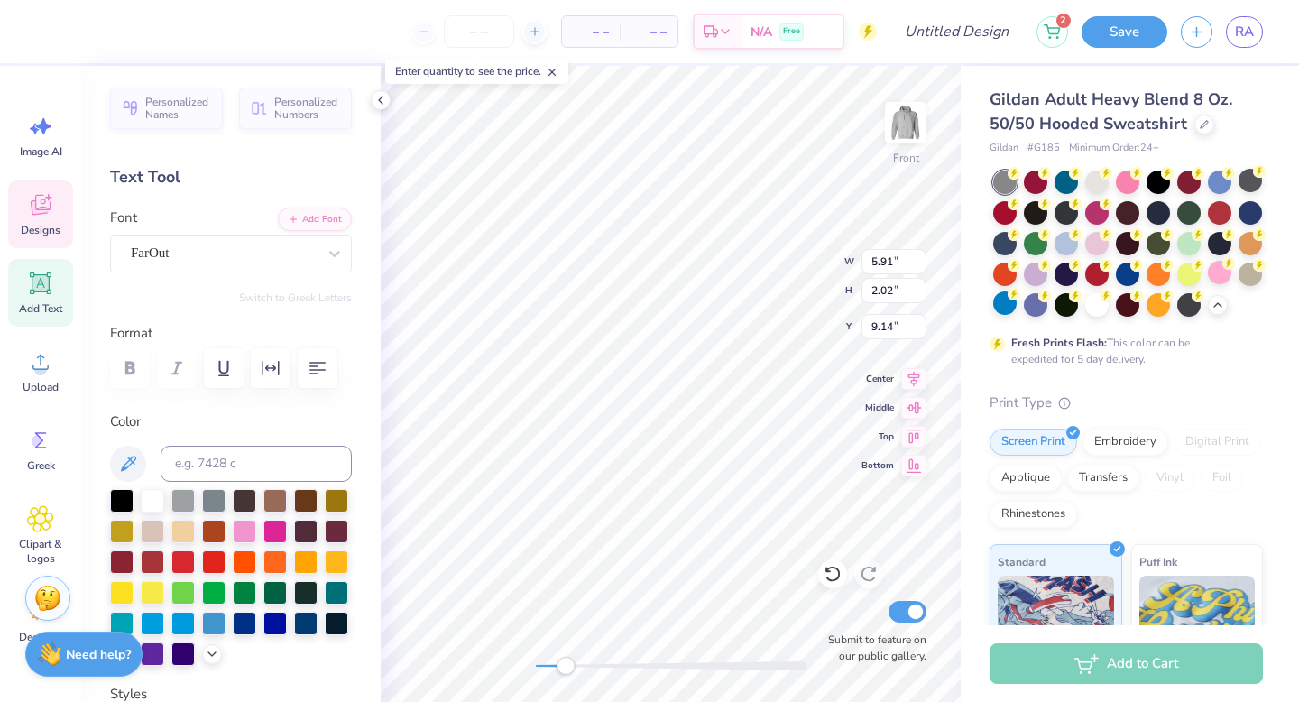
type input "1.94"
type input "11.14"
type input "7.16"
type input "6.74"
type input "11.41"
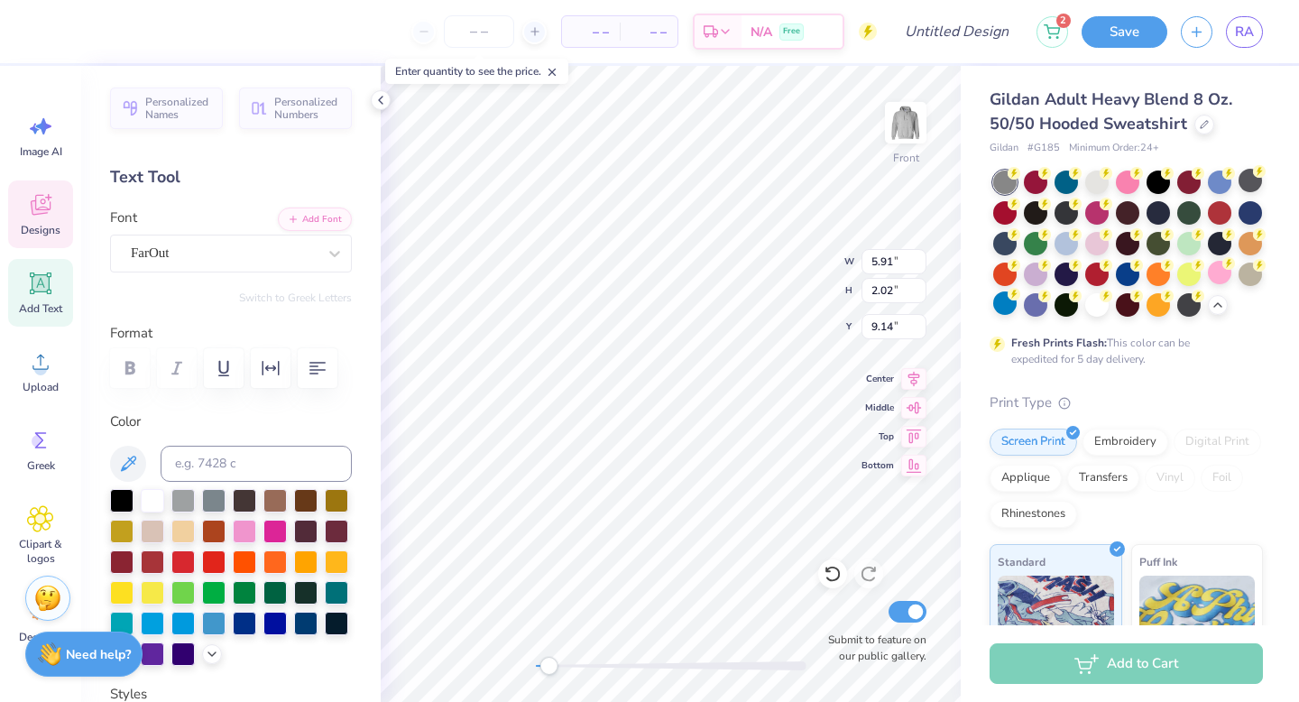
type input "3.96"
click at [283, 494] on div at bounding box center [274, 498] width 23 height 23
type input "4.99"
type input "3.79"
type input "11.16"
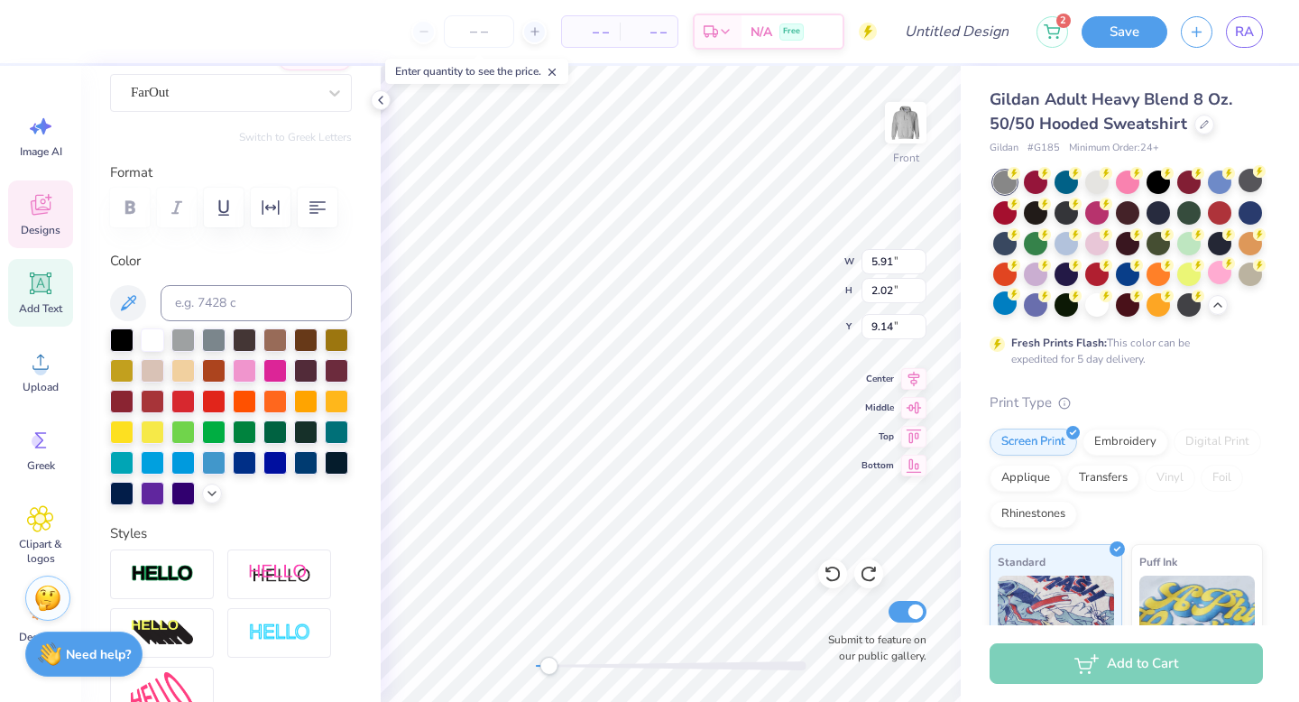
scroll to position [161, 0]
click at [205, 498] on icon at bounding box center [212, 491] width 14 height 14
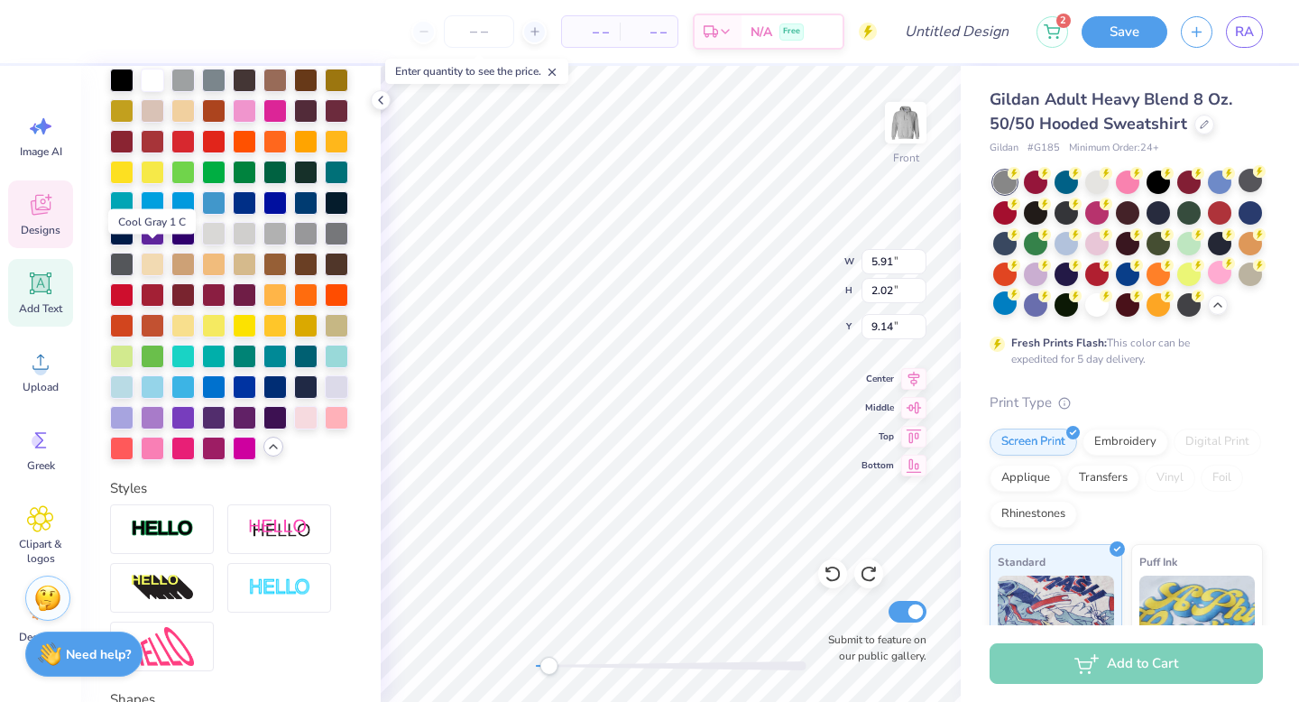
scroll to position [426, 0]
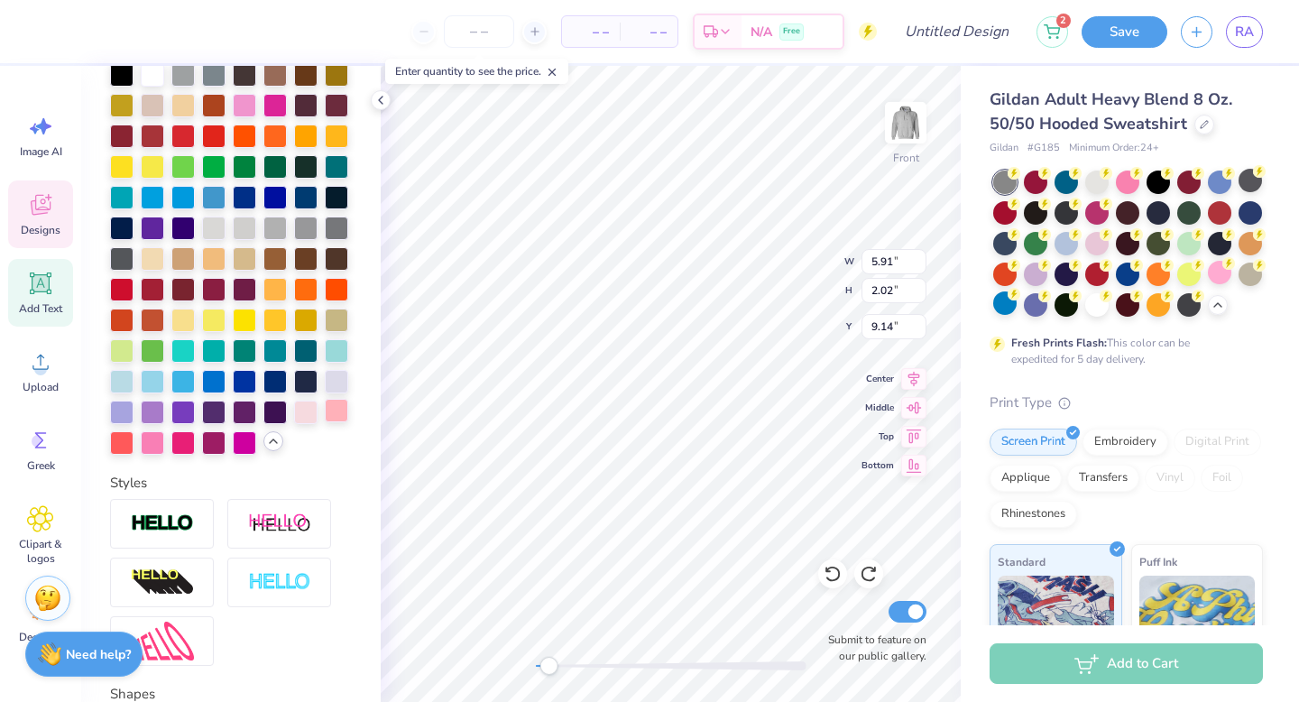
click at [325, 422] on div at bounding box center [336, 410] width 23 height 23
click at [263, 392] on div at bounding box center [274, 379] width 23 height 23
click at [294, 392] on div at bounding box center [305, 379] width 23 height 23
type input "3.81"
type input "1.94"
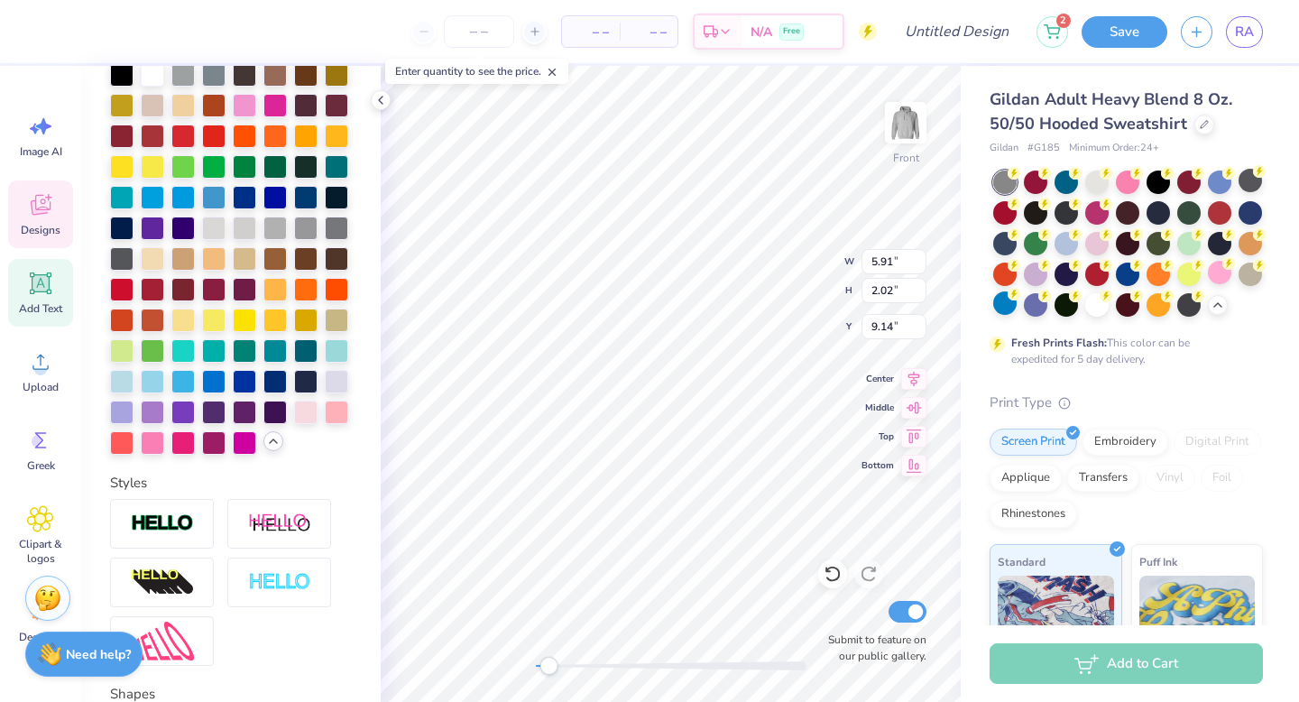
type input "11.16"
type input "4.99"
click at [263, 392] on div at bounding box center [274, 379] width 23 height 23
type input "1.75"
type input "13.19"
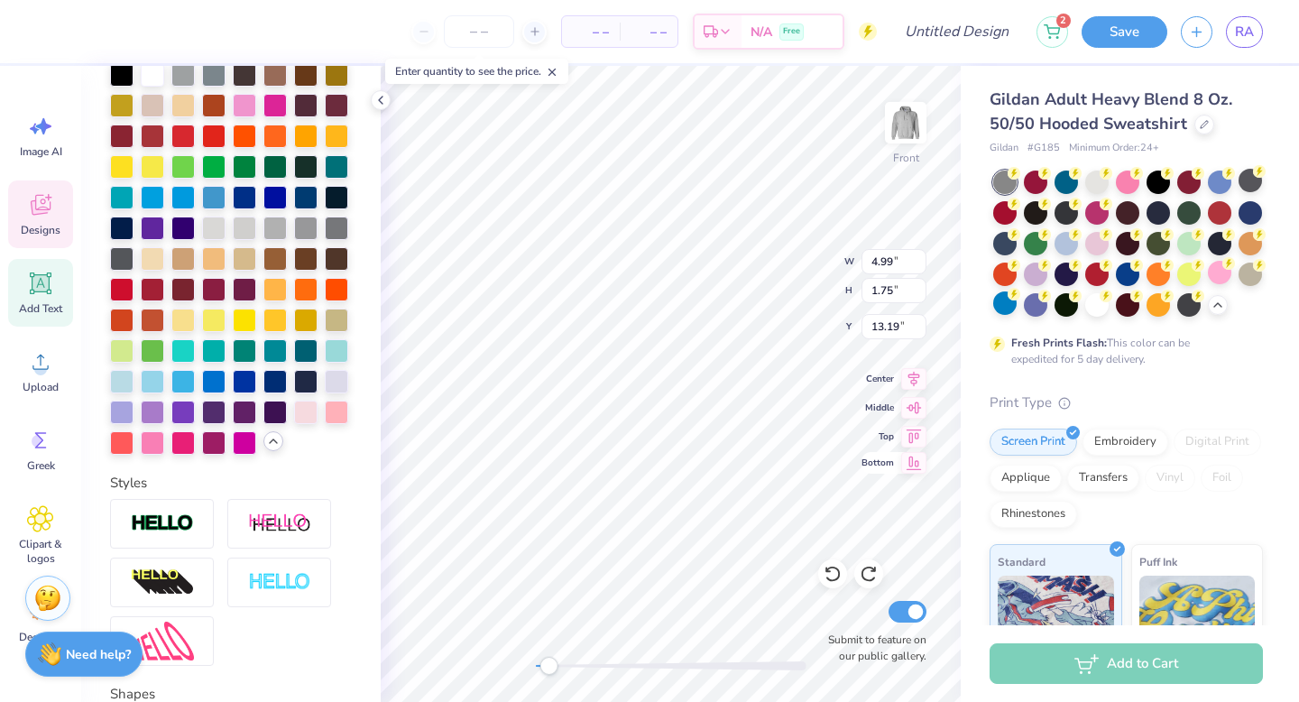
type input "7.16"
type input "6.74"
type input "11.41"
type input "3.81"
type input "1.94"
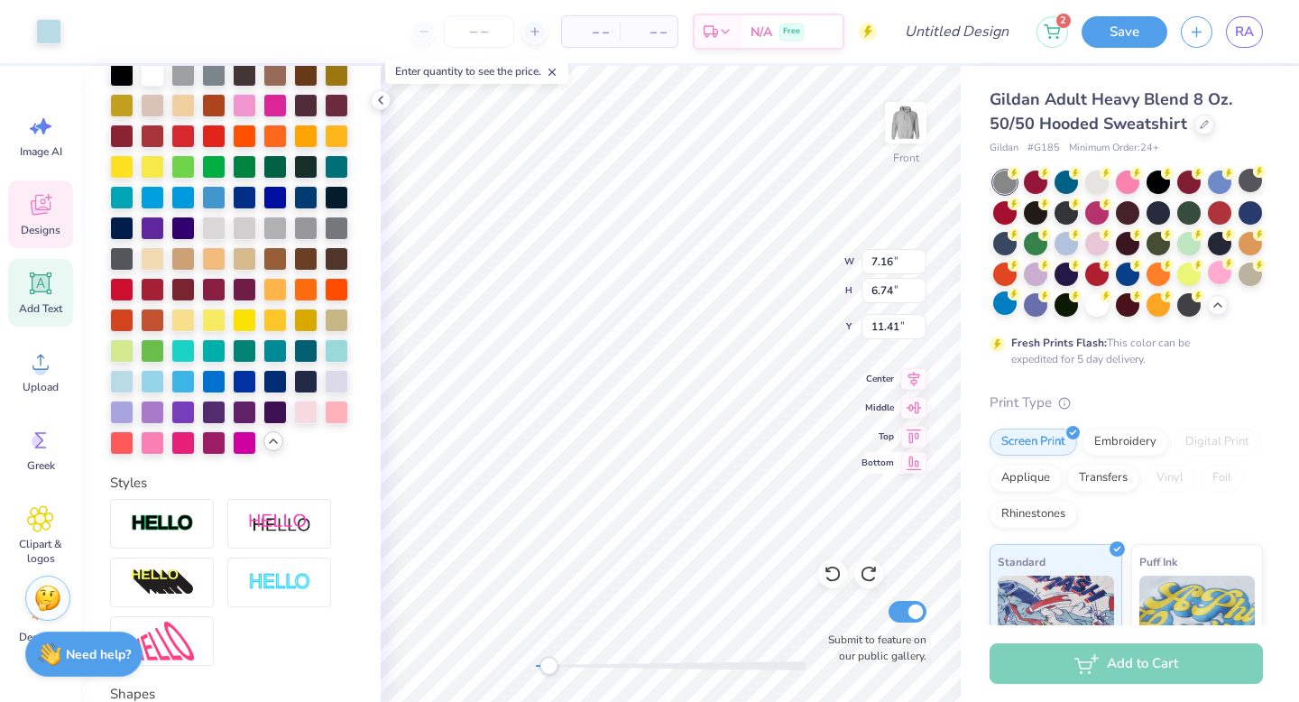
type input "11.16"
click at [263, 392] on div at bounding box center [274, 379] width 23 height 23
click at [294, 392] on div at bounding box center [305, 379] width 23 height 23
type input "4.99"
type input "1.75"
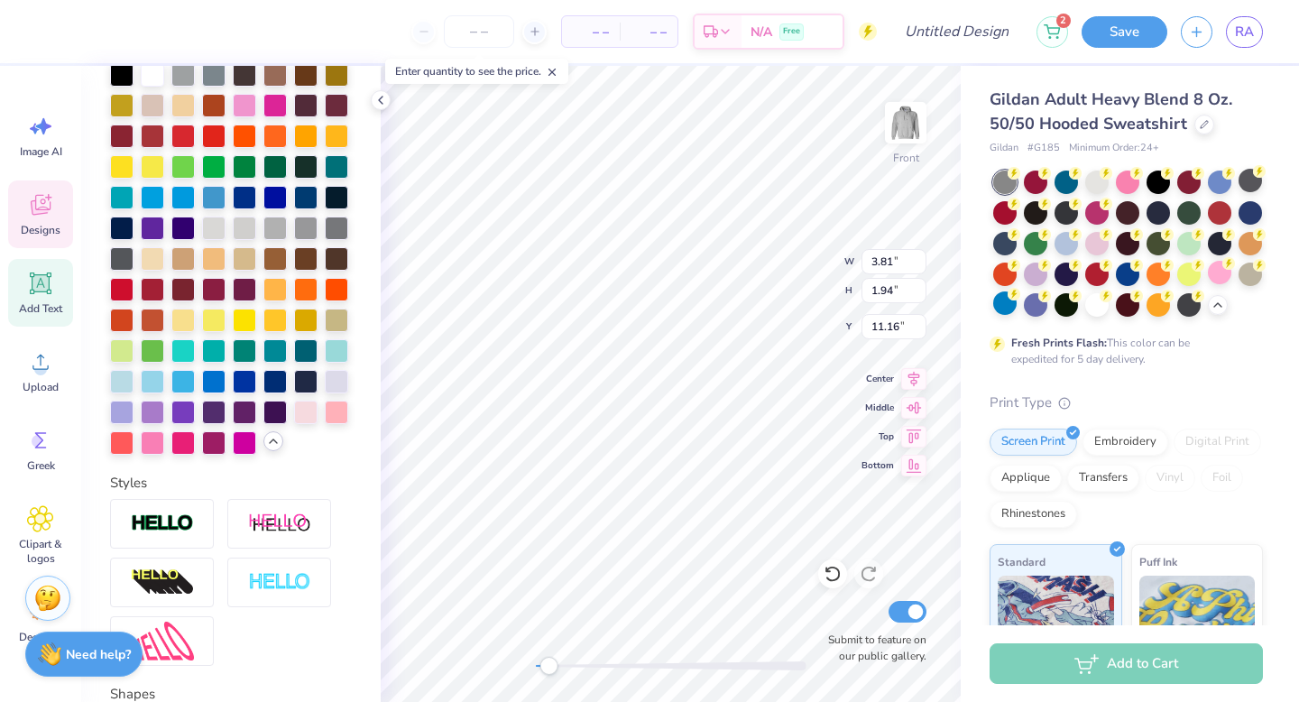
type input "13.19"
click at [294, 392] on div at bounding box center [305, 379] width 23 height 23
type input "10.52"
type input "2.83"
click at [294, 392] on div at bounding box center [305, 379] width 23 height 23
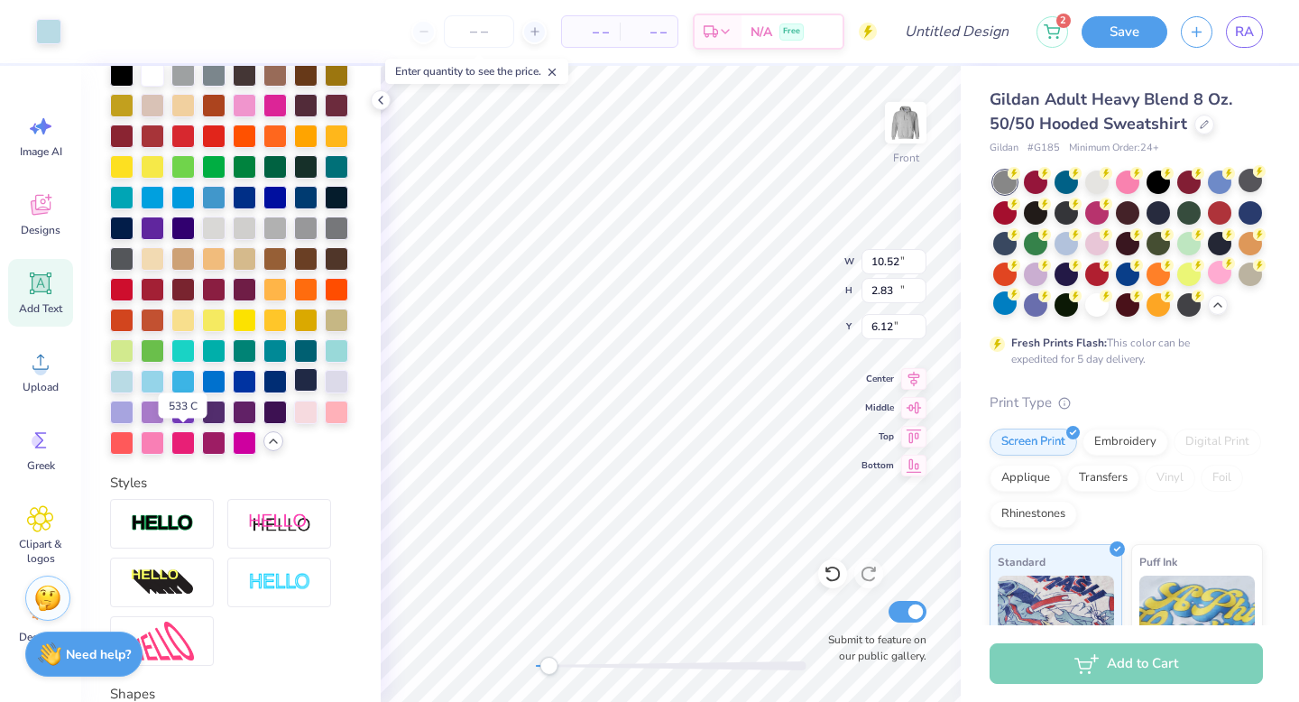
type input "11.42"
type input "10.53"
type input "6.12"
click at [294, 392] on div at bounding box center [305, 379] width 23 height 23
click at [43, 26] on div at bounding box center [48, 29] width 25 height 25
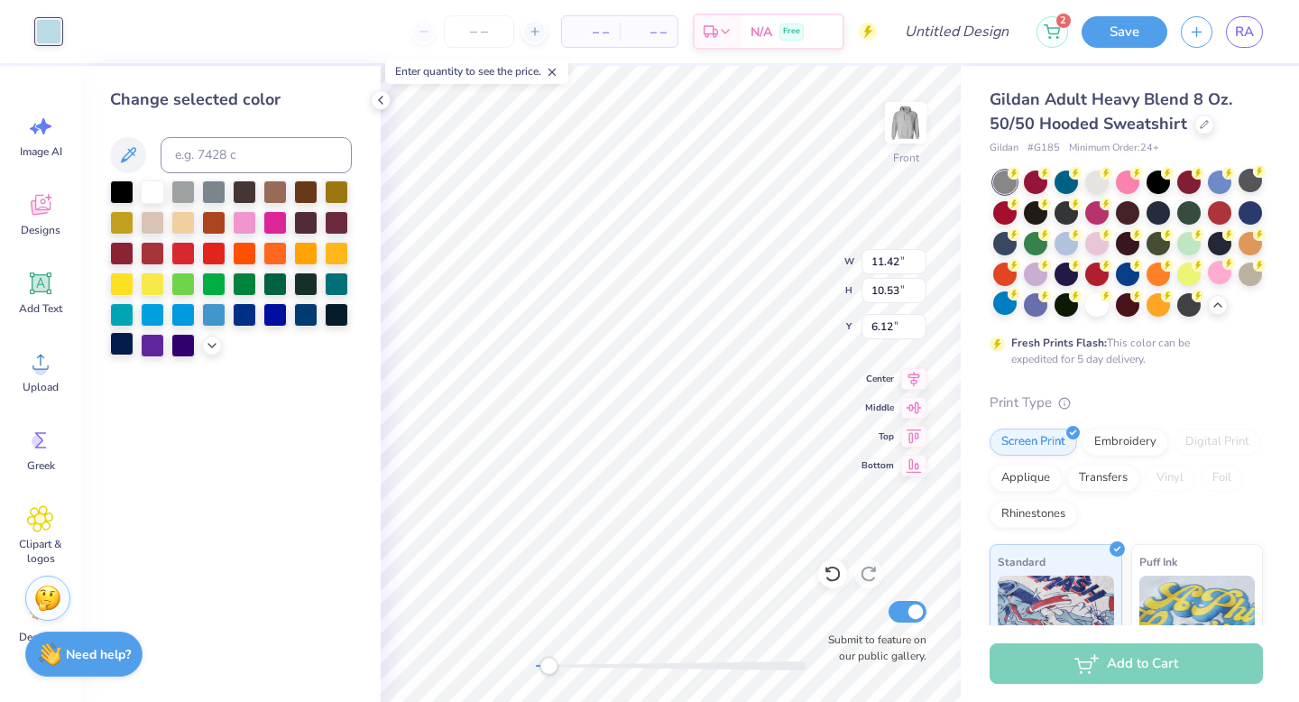
click at [125, 340] on div at bounding box center [121, 343] width 23 height 23
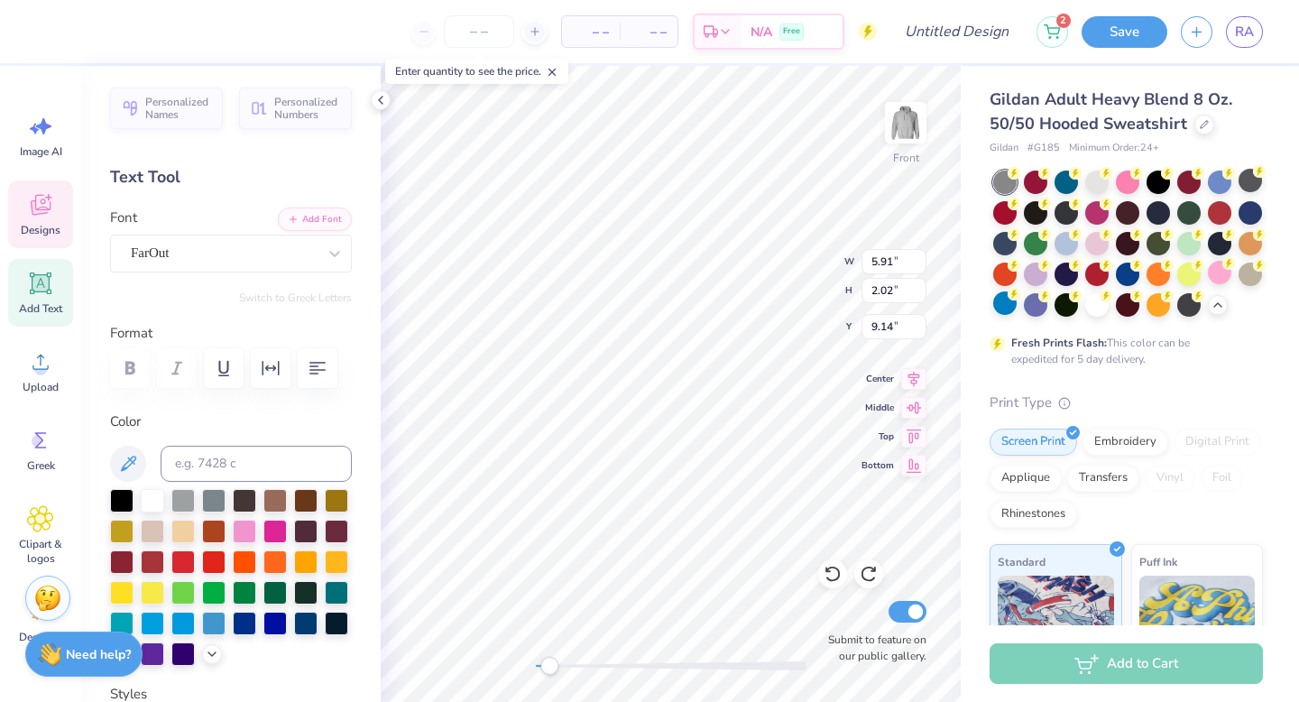
type input "3.96"
type input "7.77"
type input "7.64"
type input "8.05"
type input "1.88"
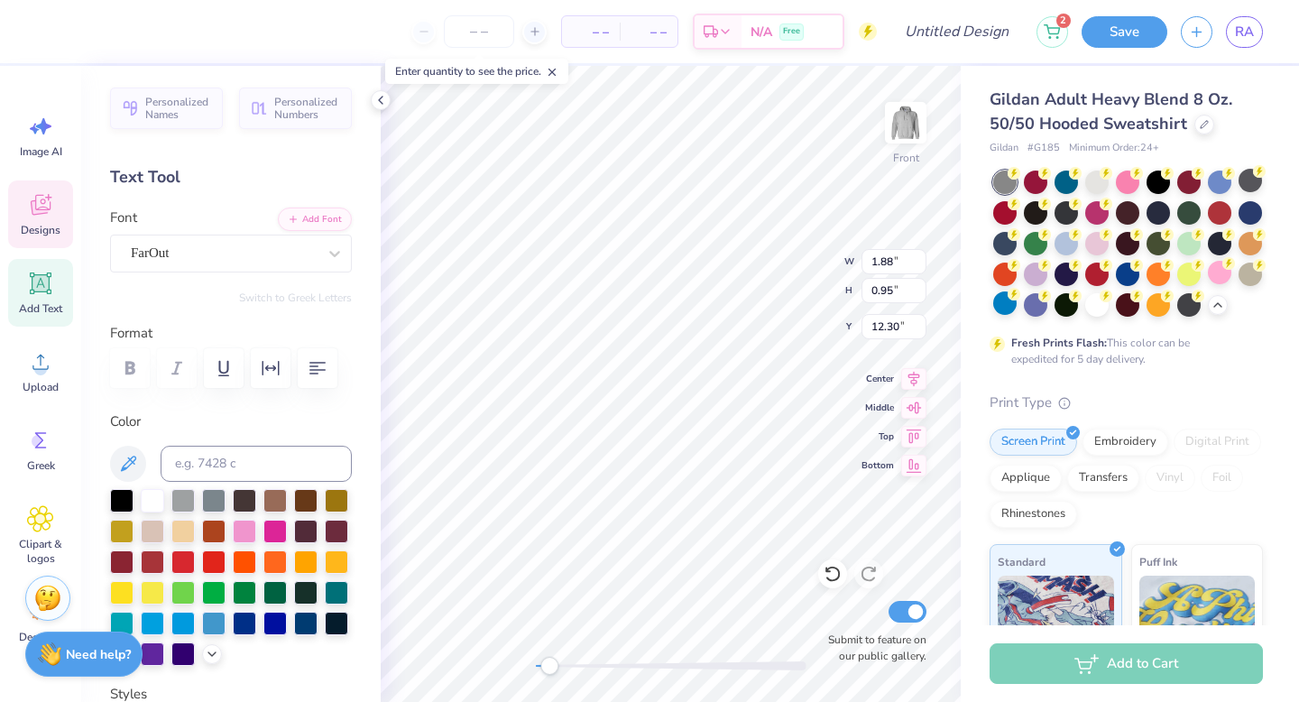
type input "0.95"
type input "12.30"
type input "1.88"
type input "0.95"
type input "12.30"
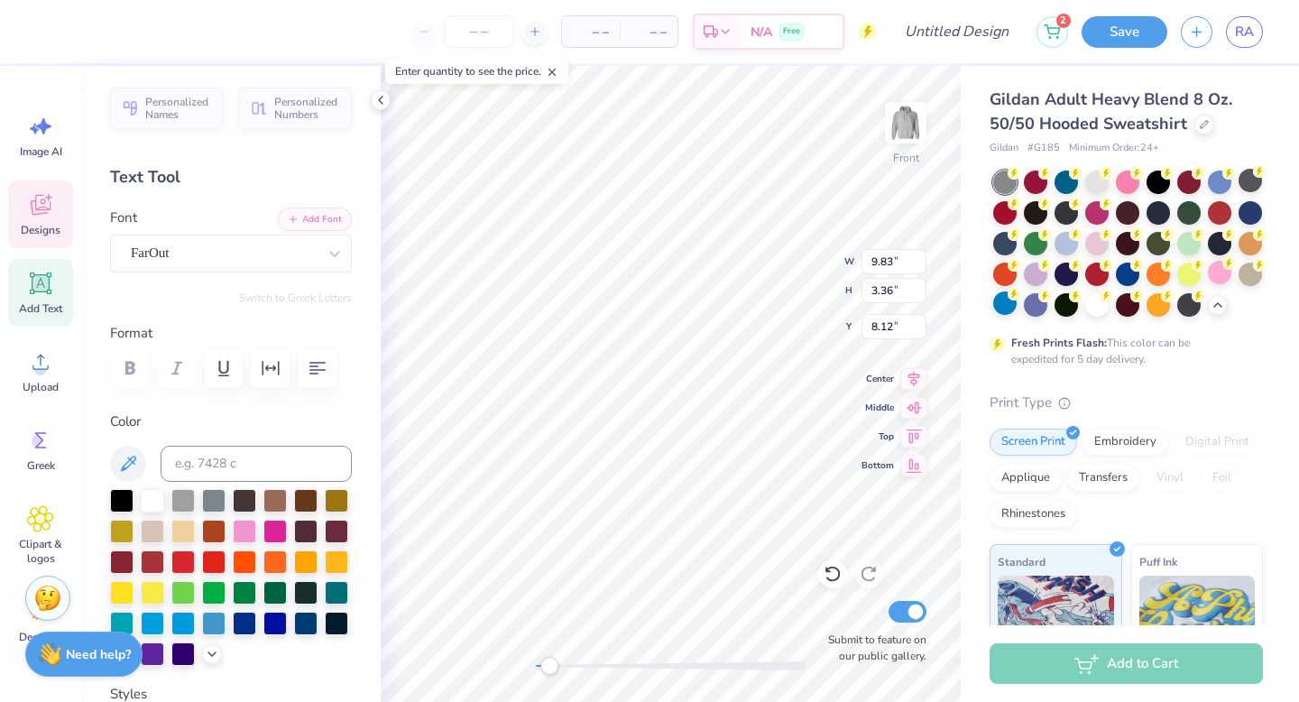
type input "9.83"
type input "3.36"
type input "5.78"
type input "1.57"
type input "14.43"
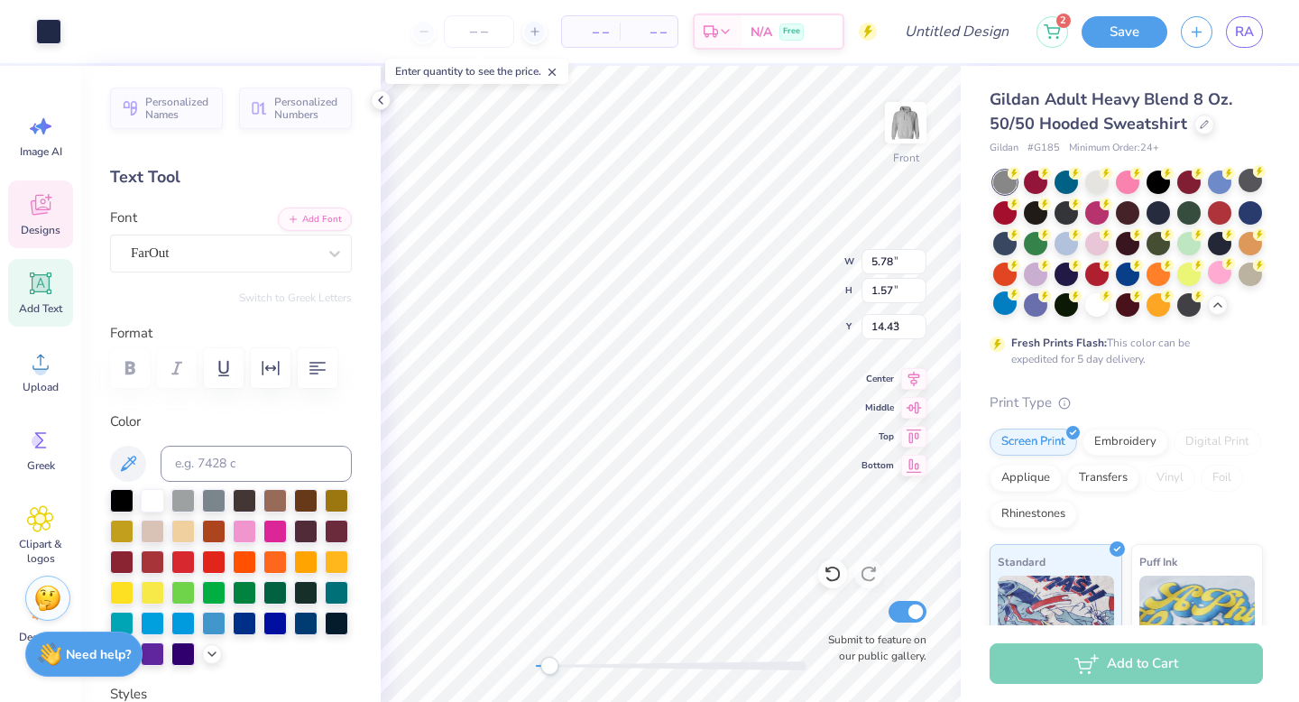
type input "9.83"
type input "3.36"
type input "8.24"
type input "8.06"
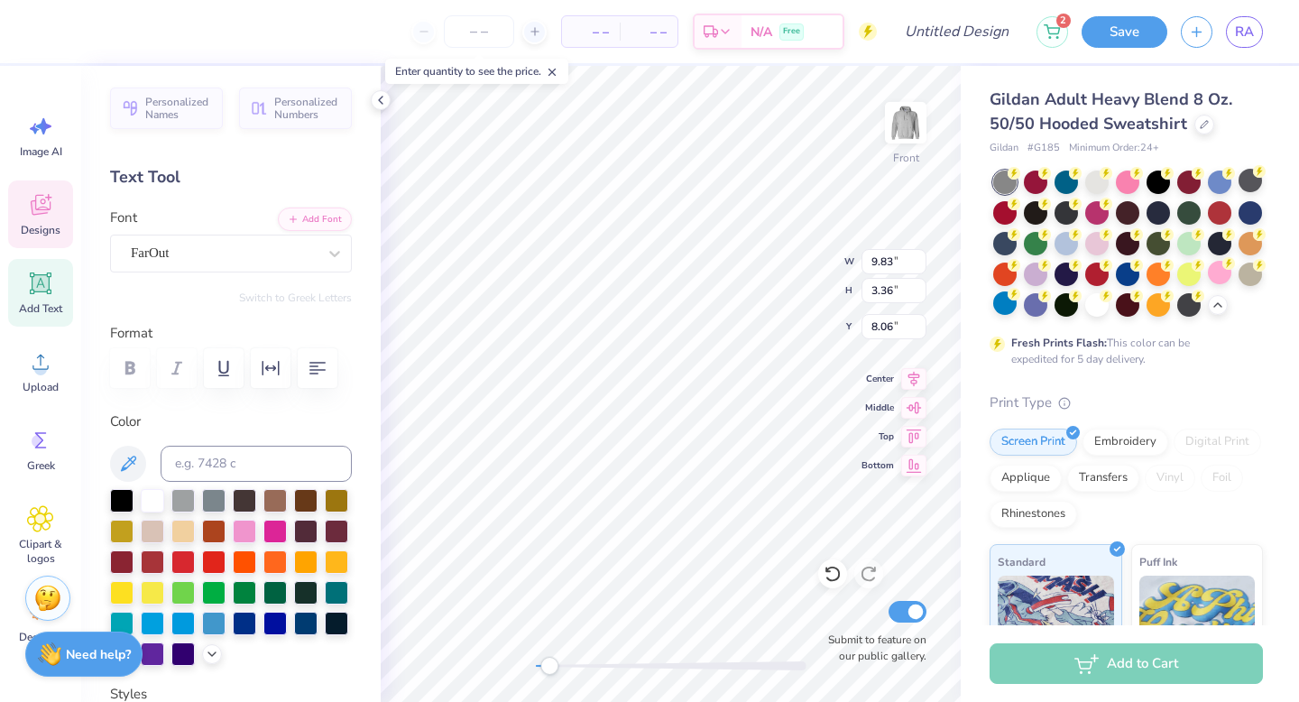
type textarea "eating house"
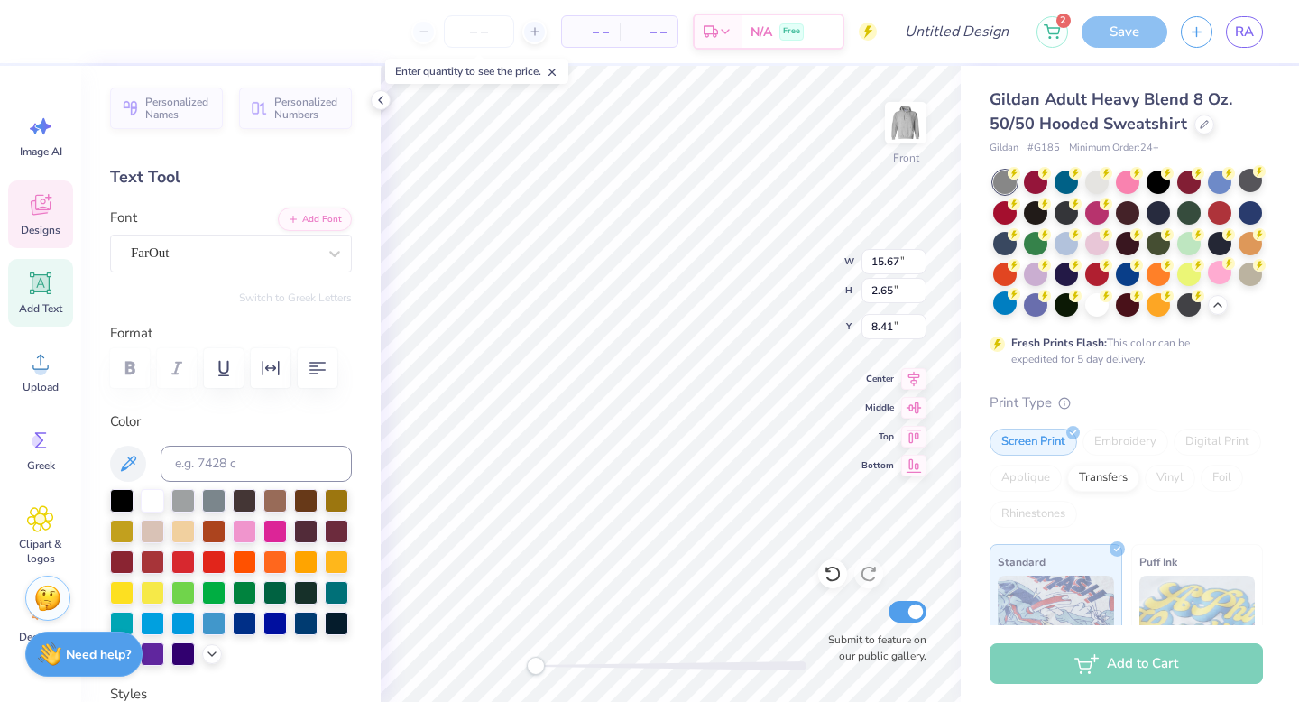
type input "10.25"
type input "1.74"
type input "11.46"
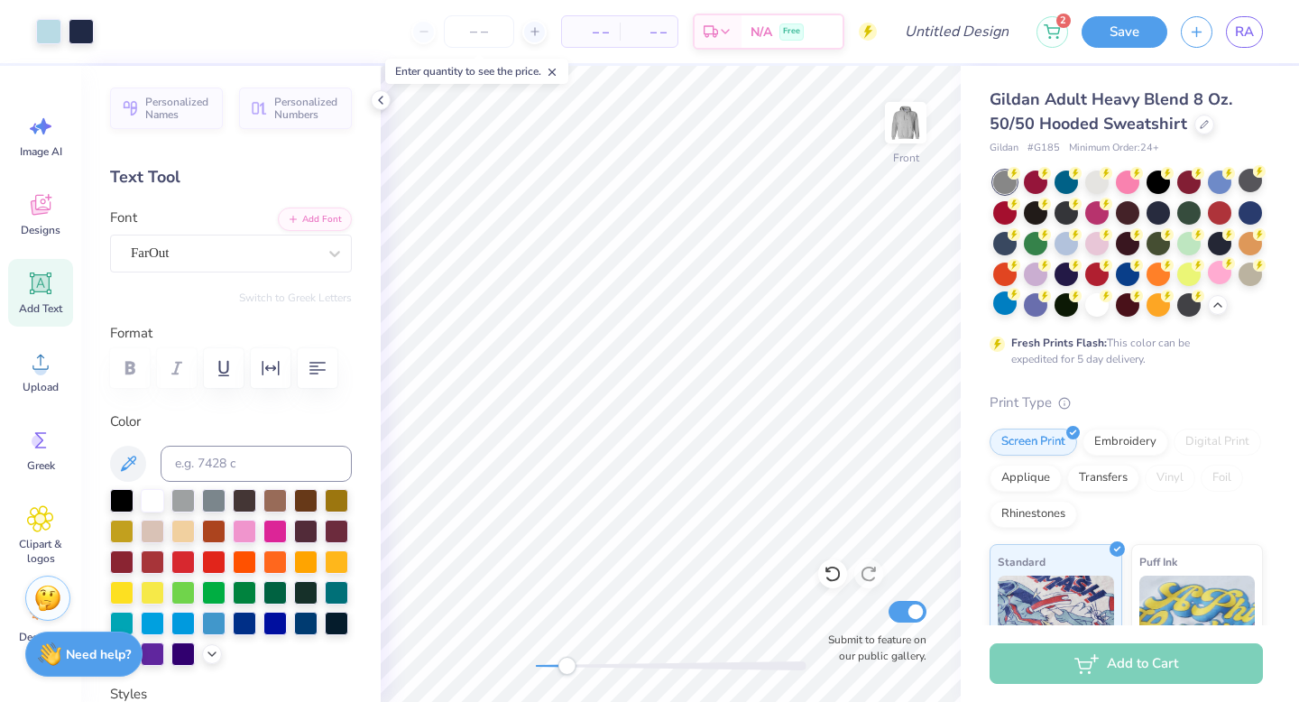
drag, startPoint x: 534, startPoint y: 662, endPoint x: 570, endPoint y: 667, distance: 36.4
click at [570, 667] on div "Accessibility label" at bounding box center [567, 666] width 18 height 18
type input "8.40"
type input "1.42"
type input "11.73"
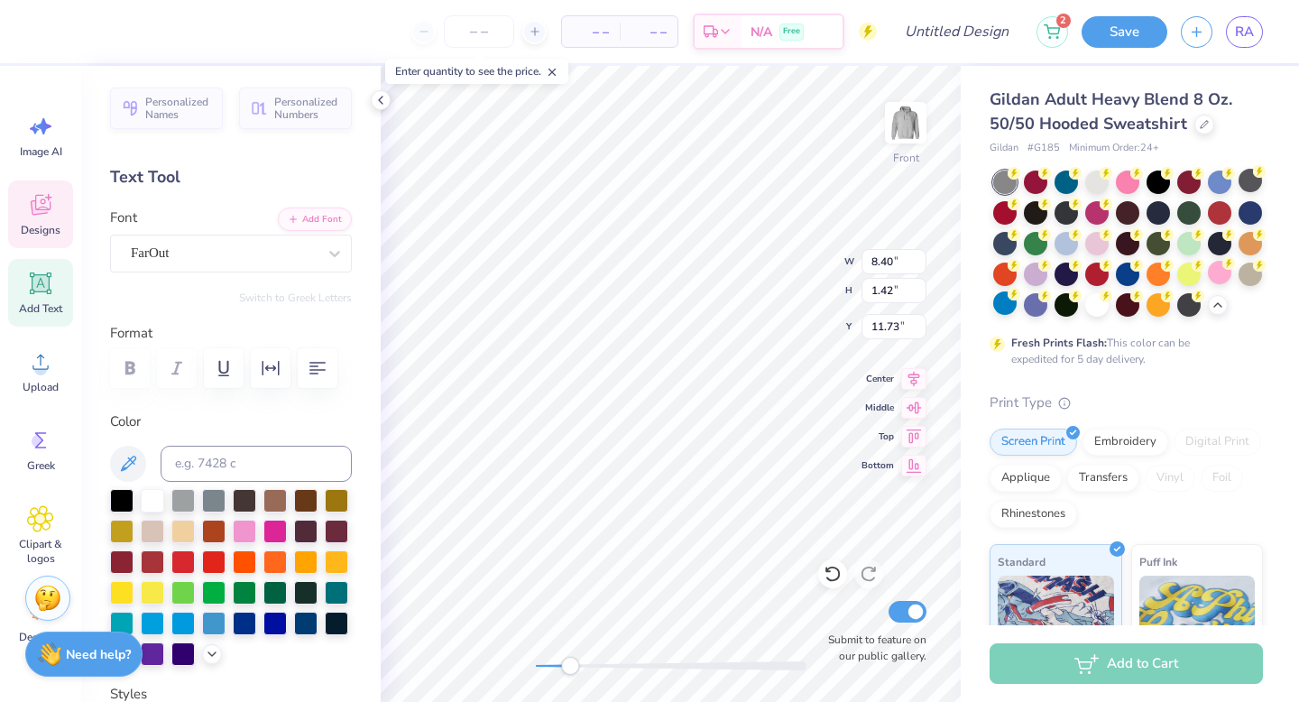
type input "7.16"
type input "6.74"
type input "11.41"
type input "6.24"
type input "6.14"
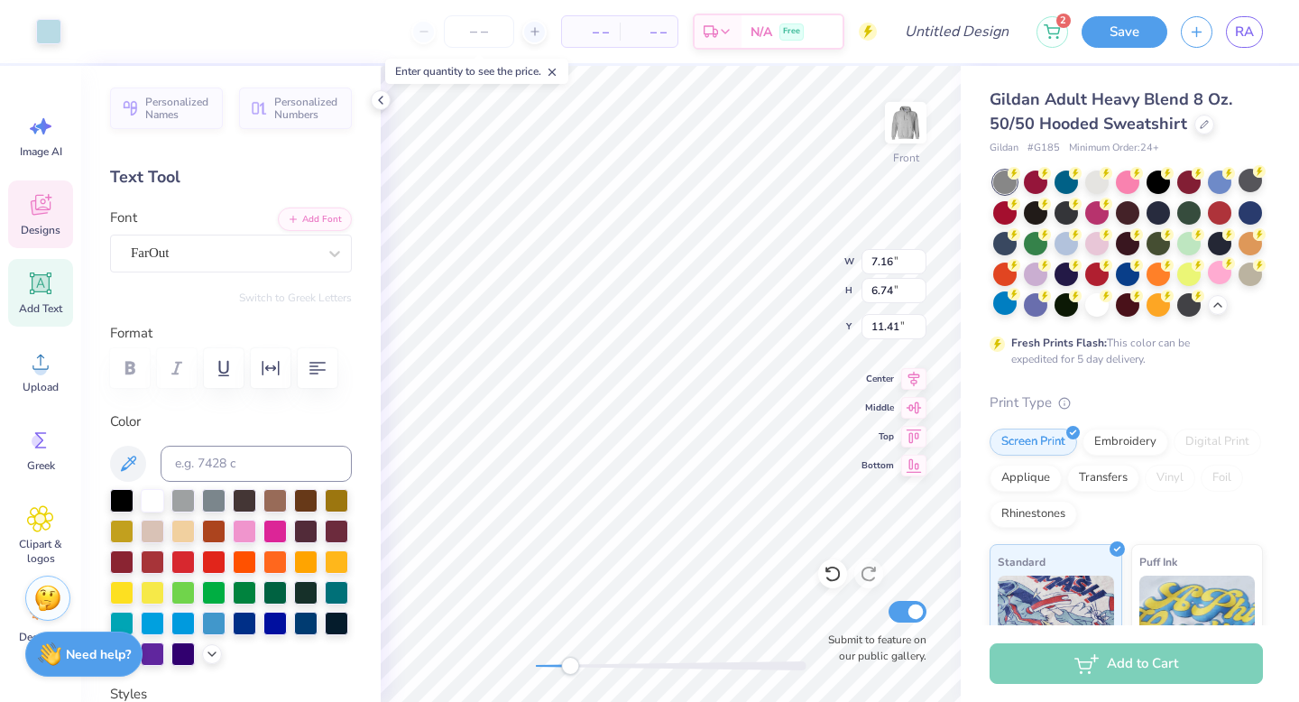
type input "11.87"
type input "8.40"
type input "1.42"
type input "11.41"
type input "9.83"
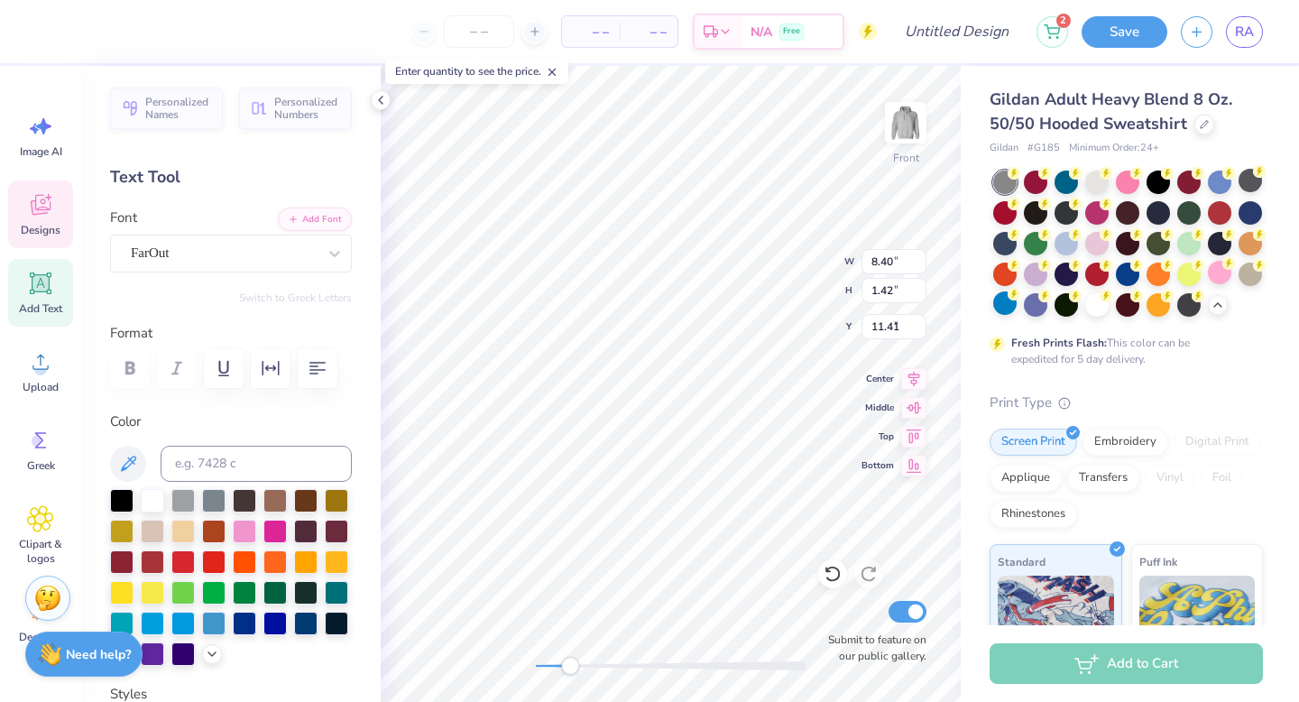
type input "3.36"
type input "8.06"
type input "5.75"
type input "2.01"
type input "13.53"
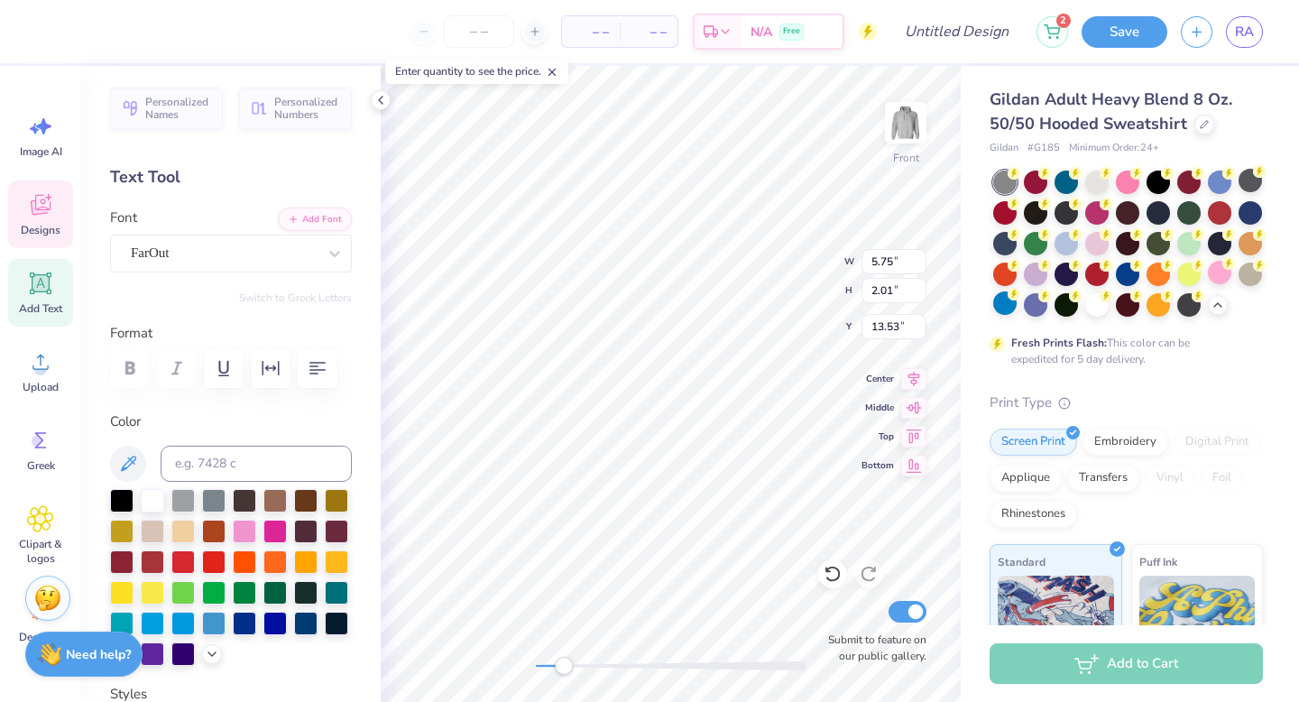
type input "1.28"
type input "0.65"
type input "15.21"
type input "5.75"
type input "2.01"
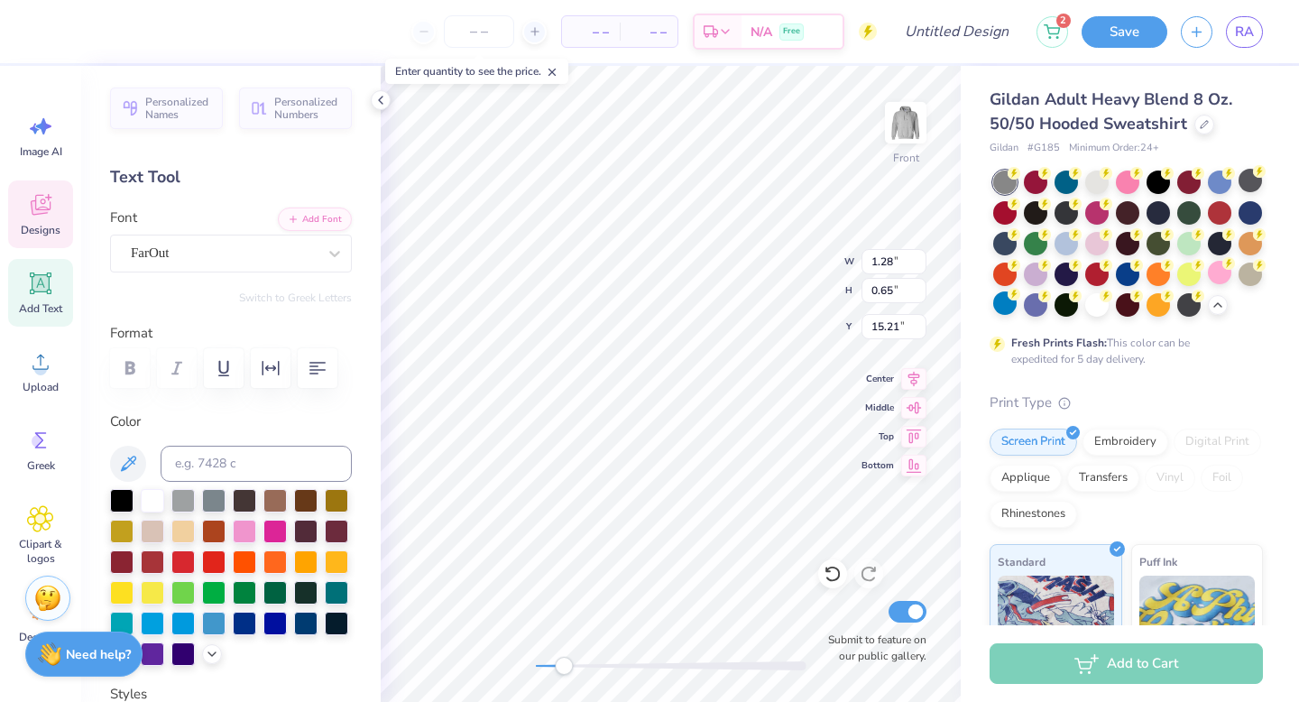
type input "13.53"
type input "1.28"
type input "0.65"
type input "15.21"
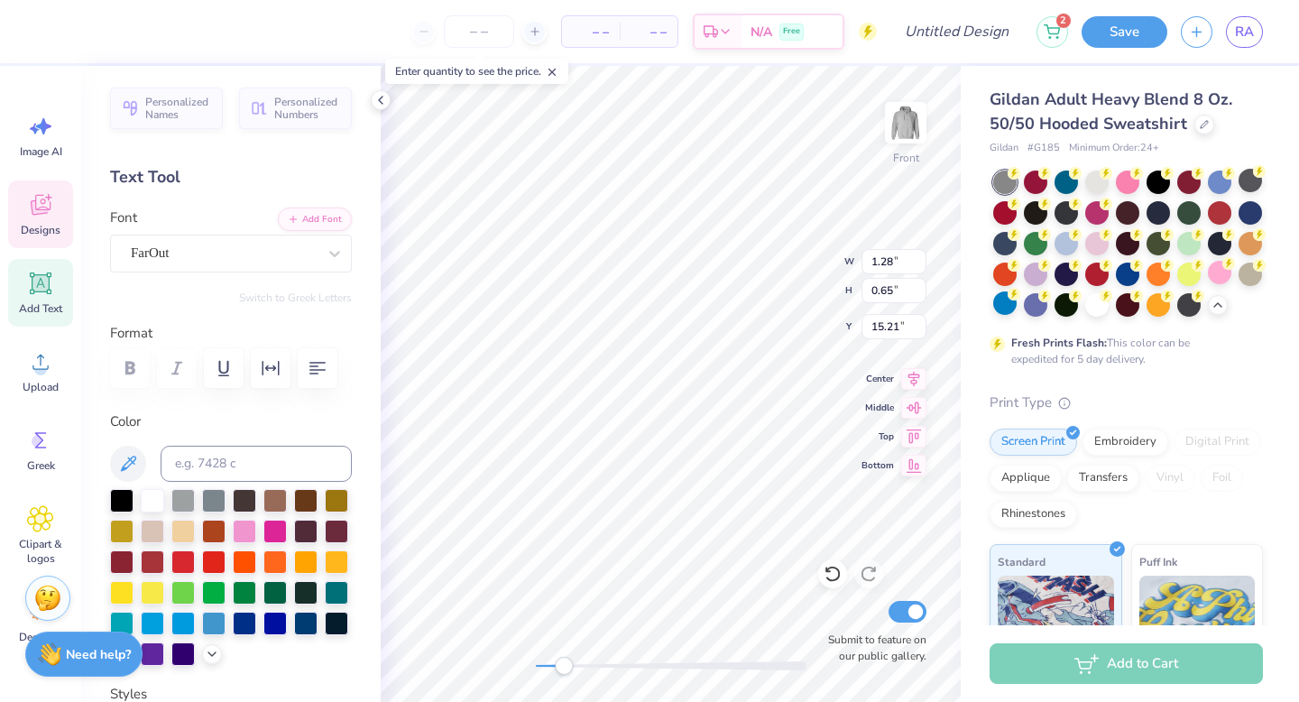
type textarea "est."
type input "5.75"
type input "2.01"
type input "1.28"
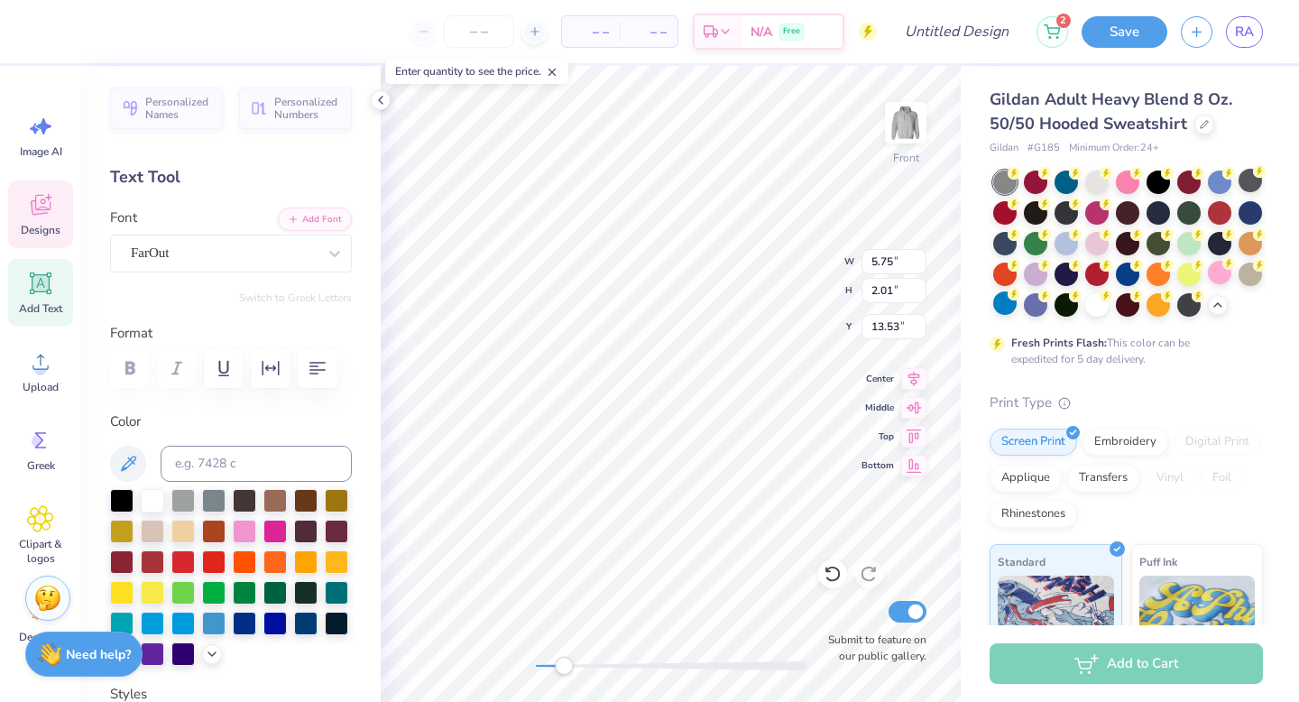
type input "0.65"
type input "9.83"
type input "3.36"
type input "8.06"
type input "4.78"
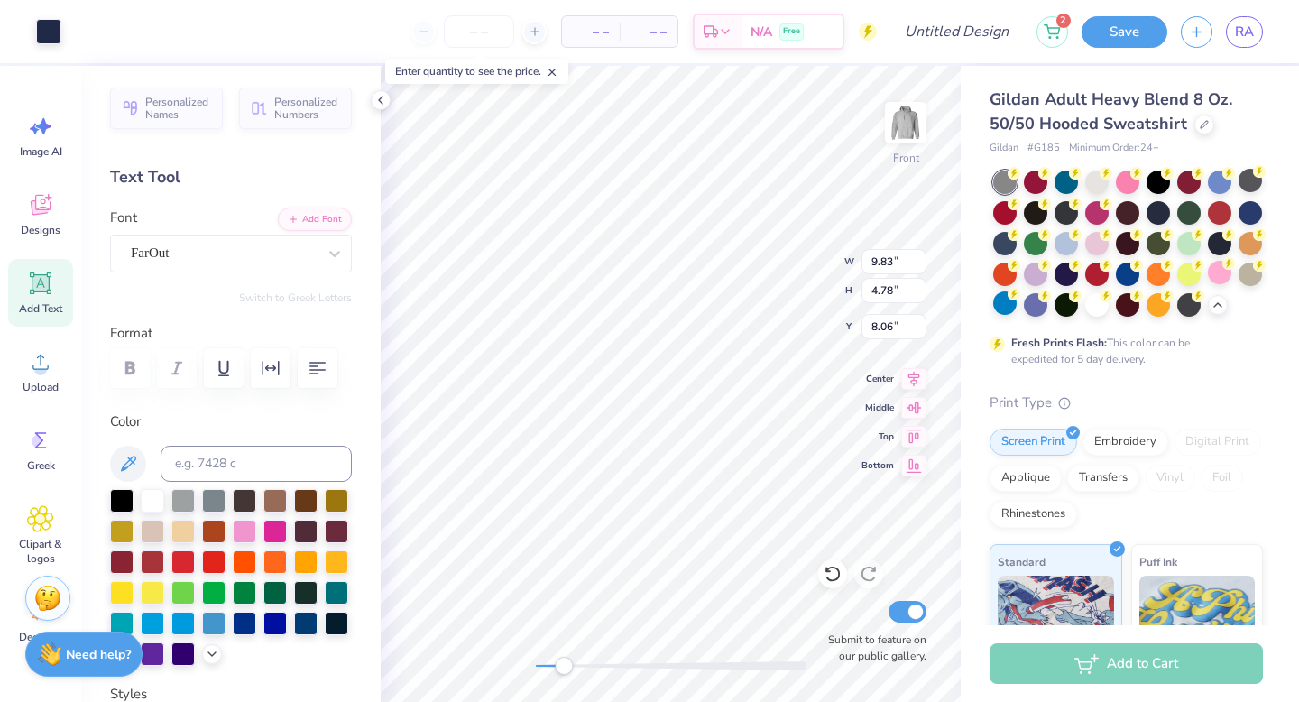
type input "8.81"
type input "9.83"
type input "4.78"
type input "8.81"
drag, startPoint x: 549, startPoint y: 666, endPoint x: 535, endPoint y: 666, distance: 13.5
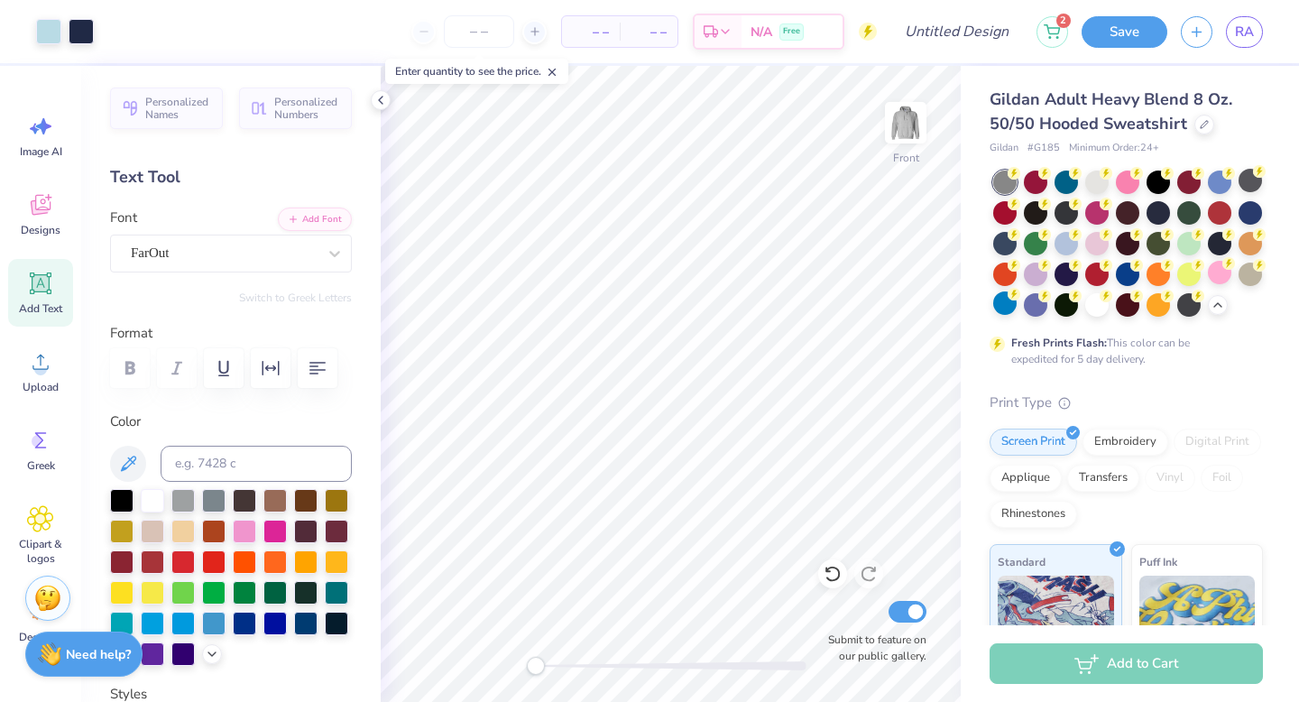
click at [535, 666] on div "Accessibility label" at bounding box center [536, 666] width 18 height 18
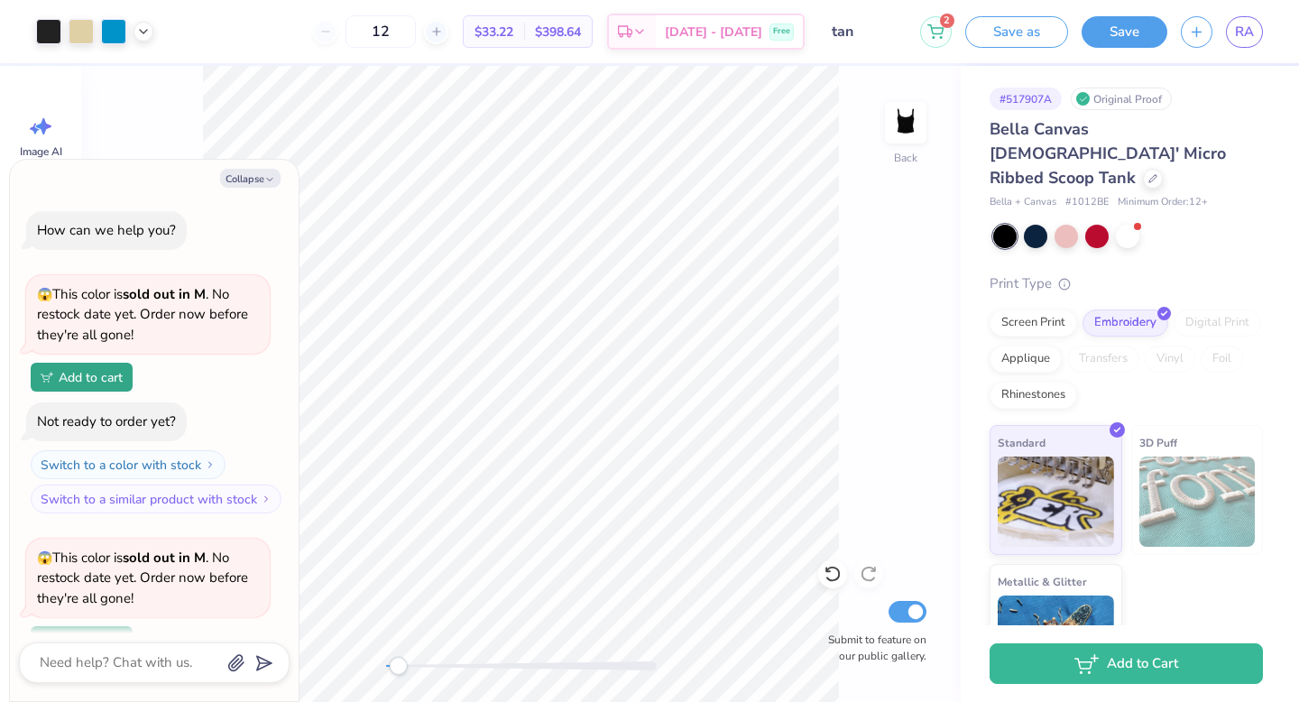
scroll to position [207, 0]
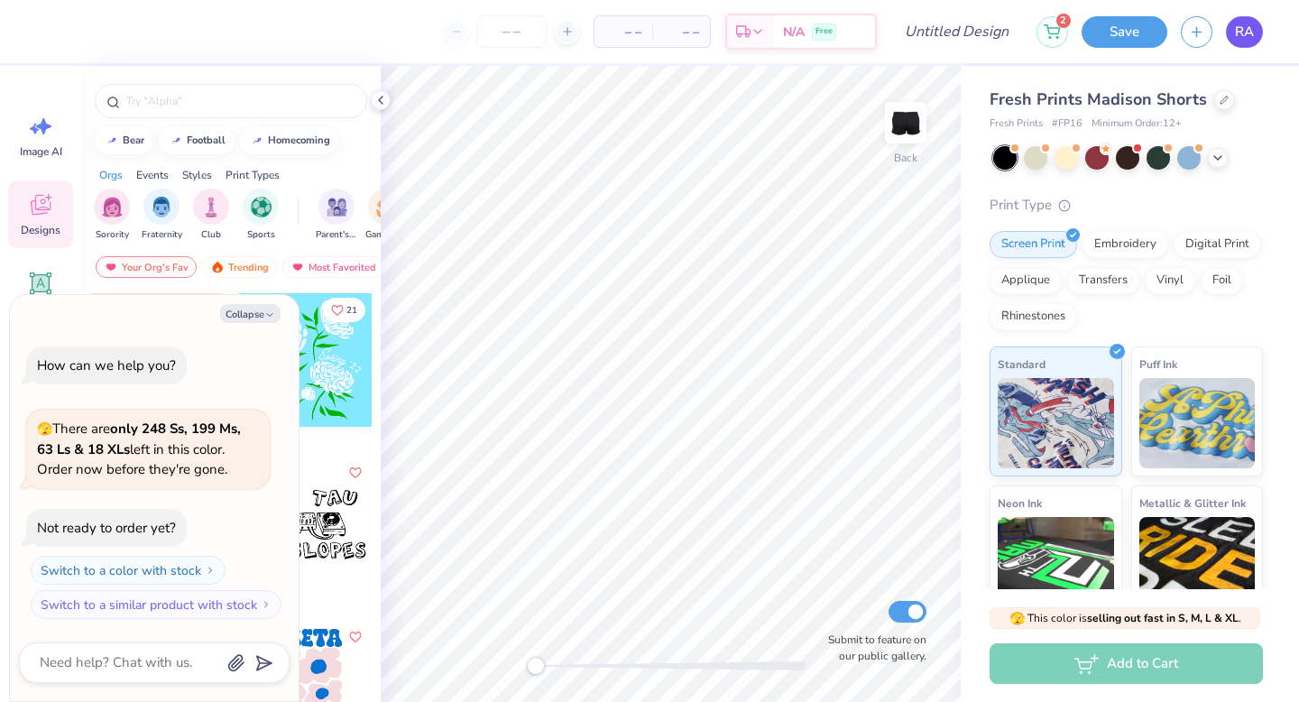
click at [1243, 38] on span "RA" at bounding box center [1244, 32] width 19 height 21
click at [1186, 150] on div at bounding box center [1188, 155] width 23 height 23
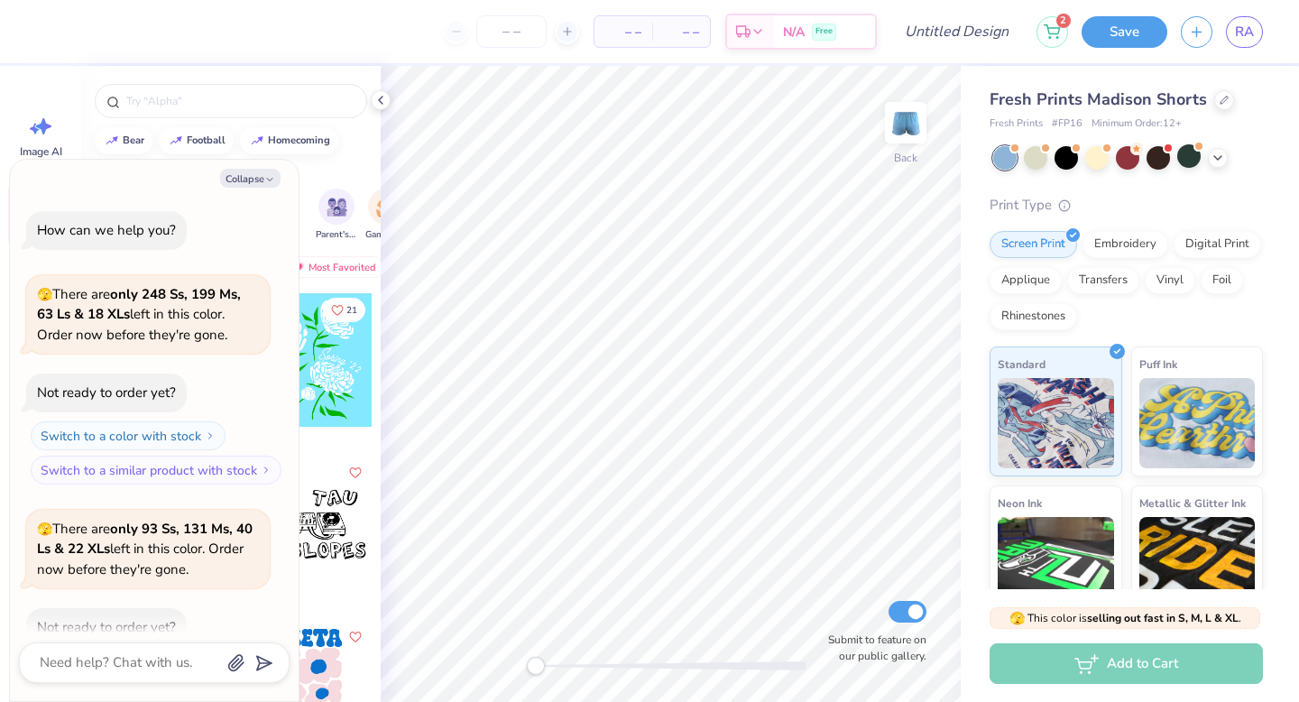
scroll to position [99, 0]
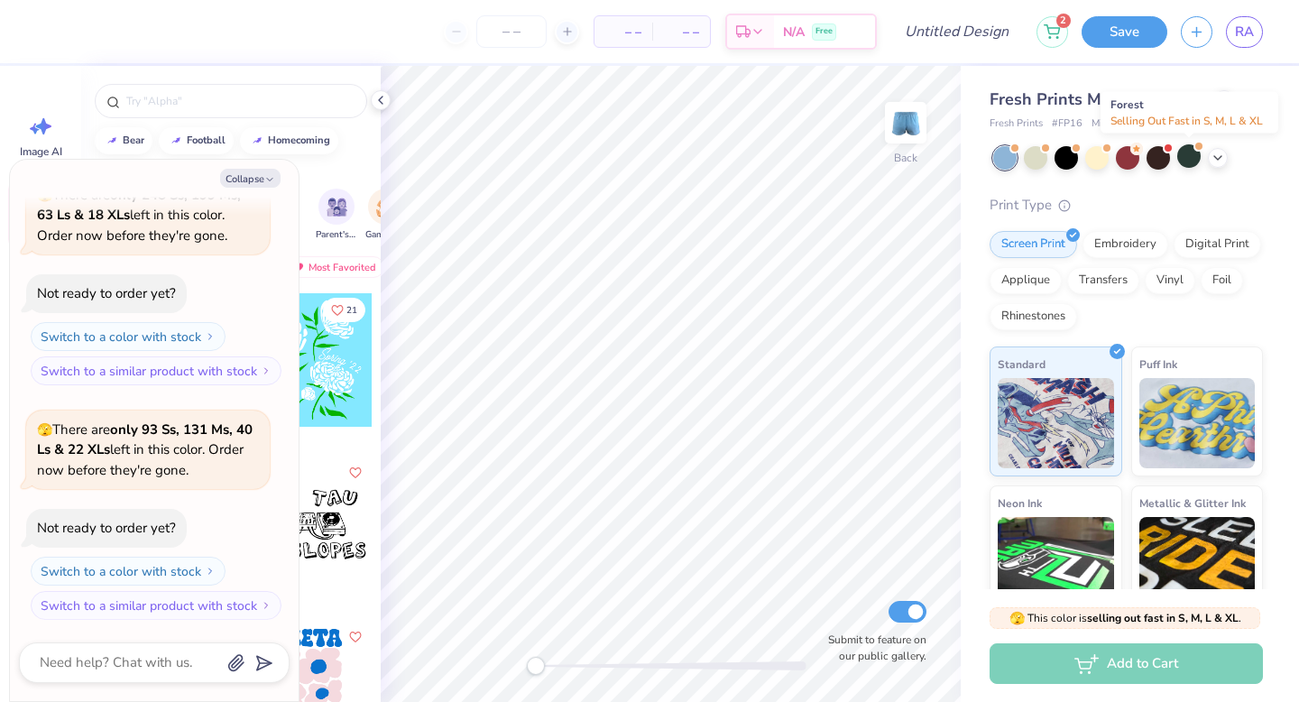
type textarea "x"
